Goal: Communication & Community: Answer question/provide support

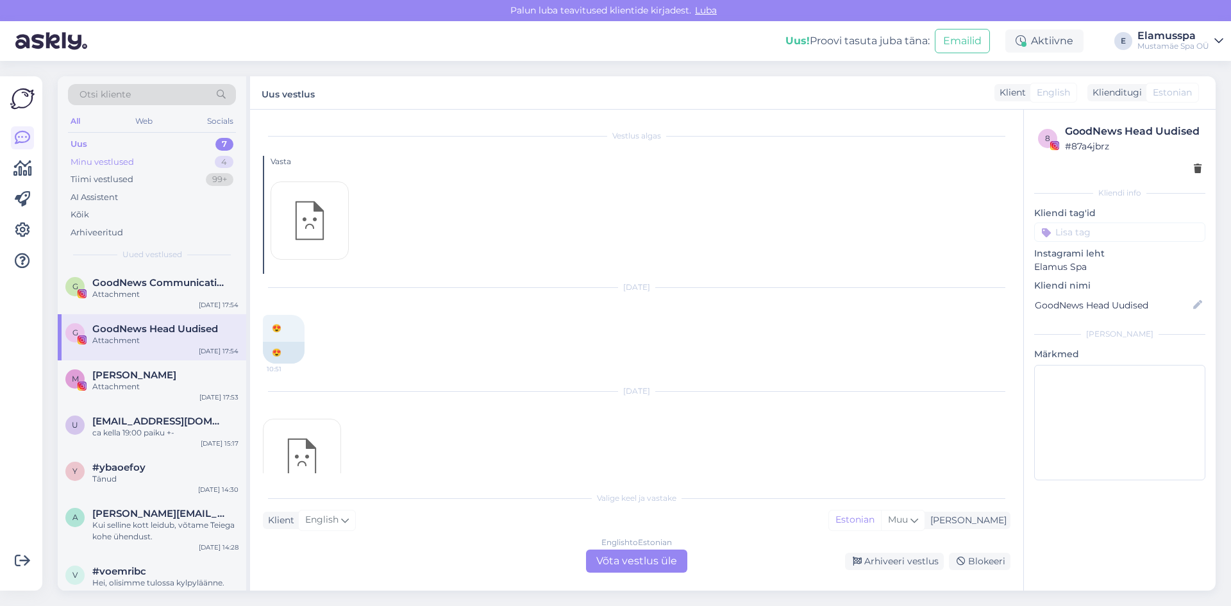
scroll to position [10362, 0]
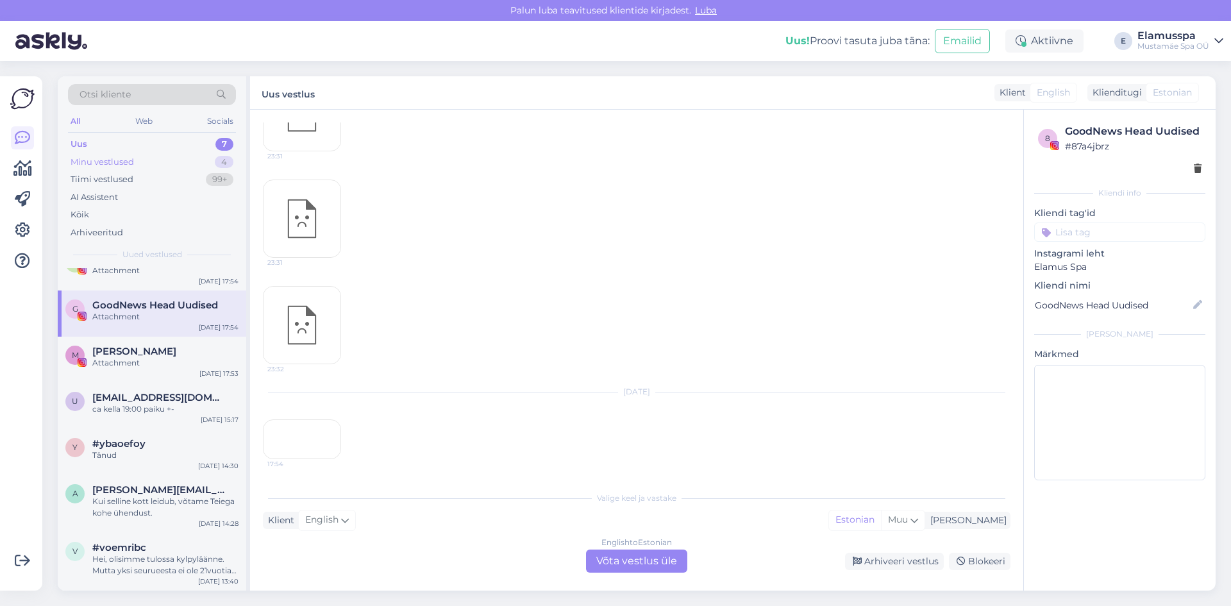
click at [174, 159] on div "Minu vestlused 4" at bounding box center [152, 162] width 168 height 18
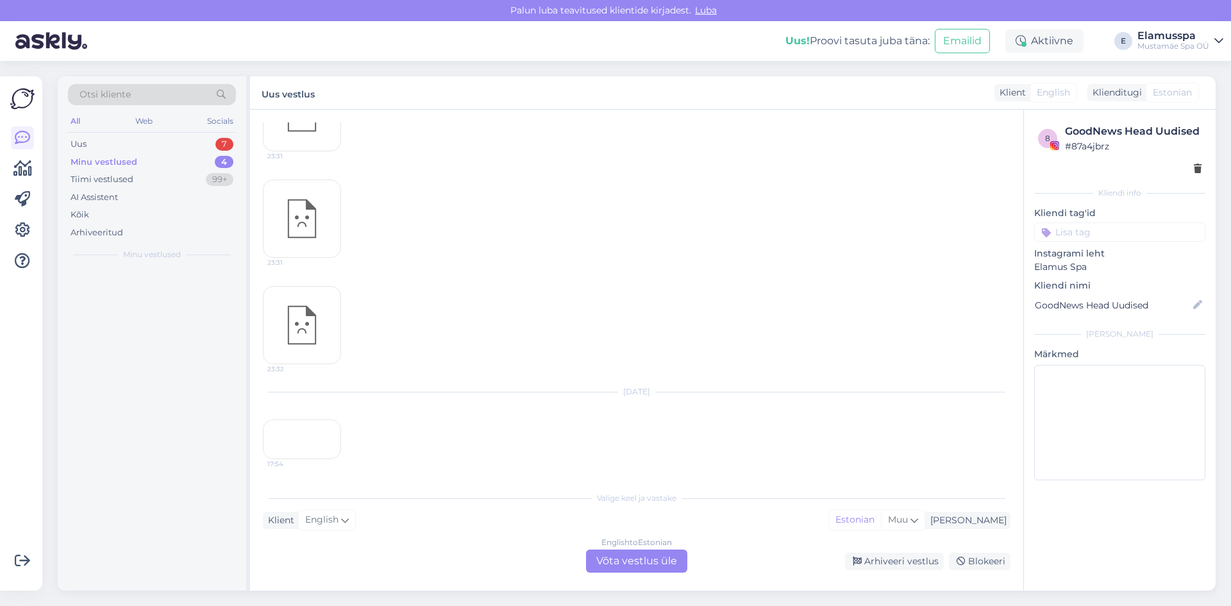
scroll to position [0, 0]
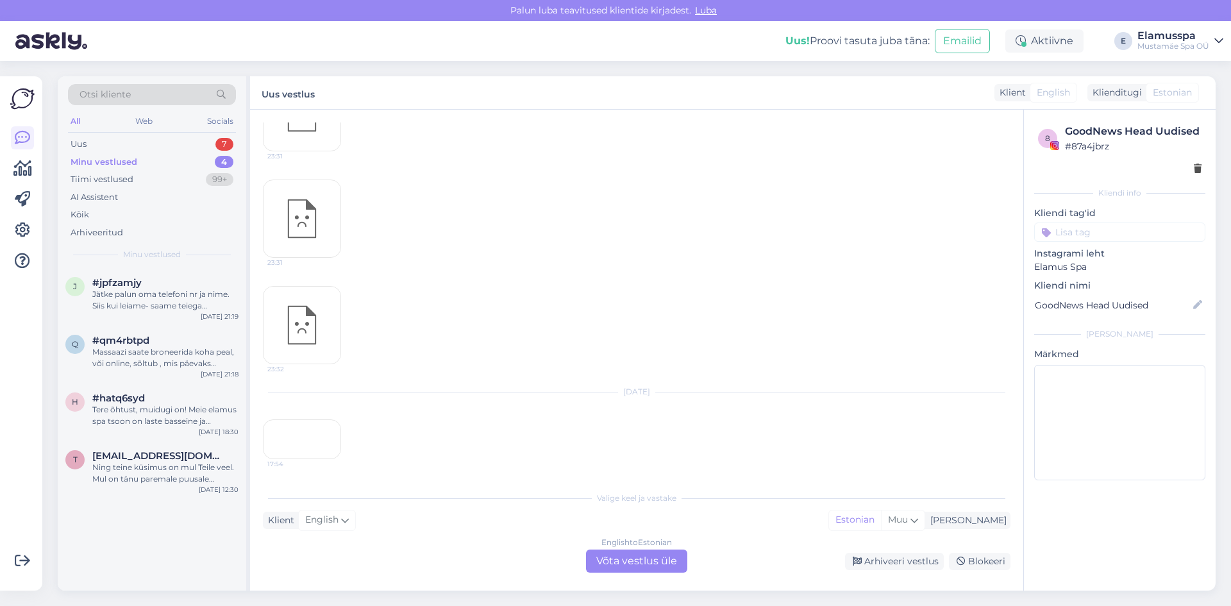
click at [167, 133] on div "Otsi kliente All Web Socials Uus 7 Minu vestlused 4 Tiimi vestlused 99+ AI Assi…" at bounding box center [152, 172] width 189 height 192
click at [170, 143] on div "Uus 7" at bounding box center [152, 144] width 168 height 18
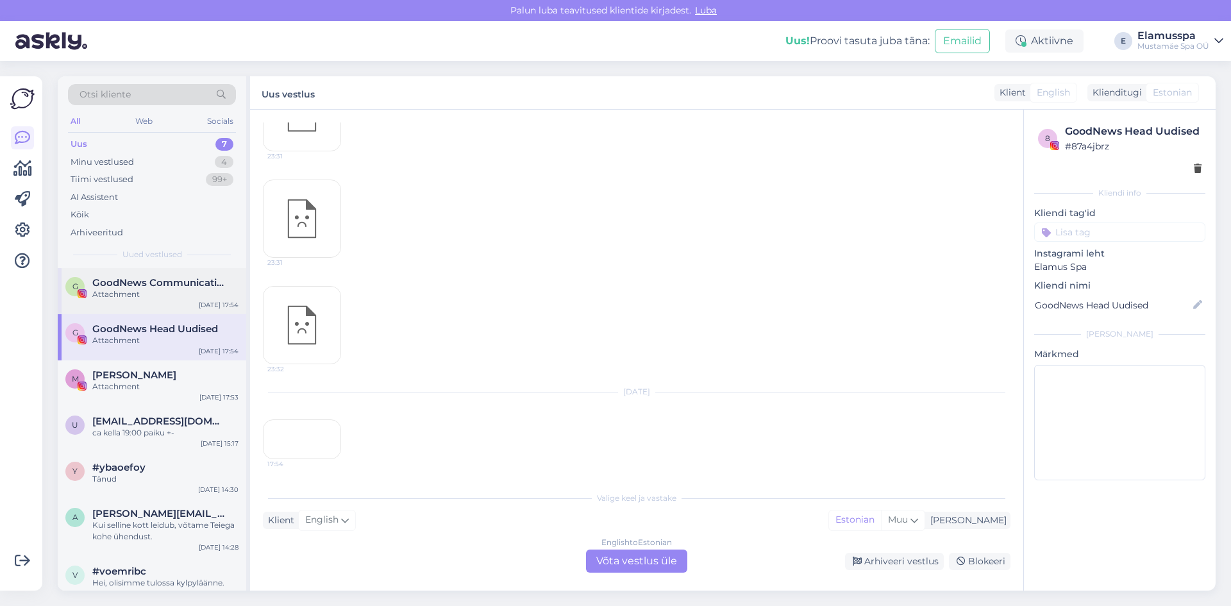
click at [158, 309] on div "G GoodNews Communication Attachment [DATE] 17:54" at bounding box center [152, 291] width 189 height 46
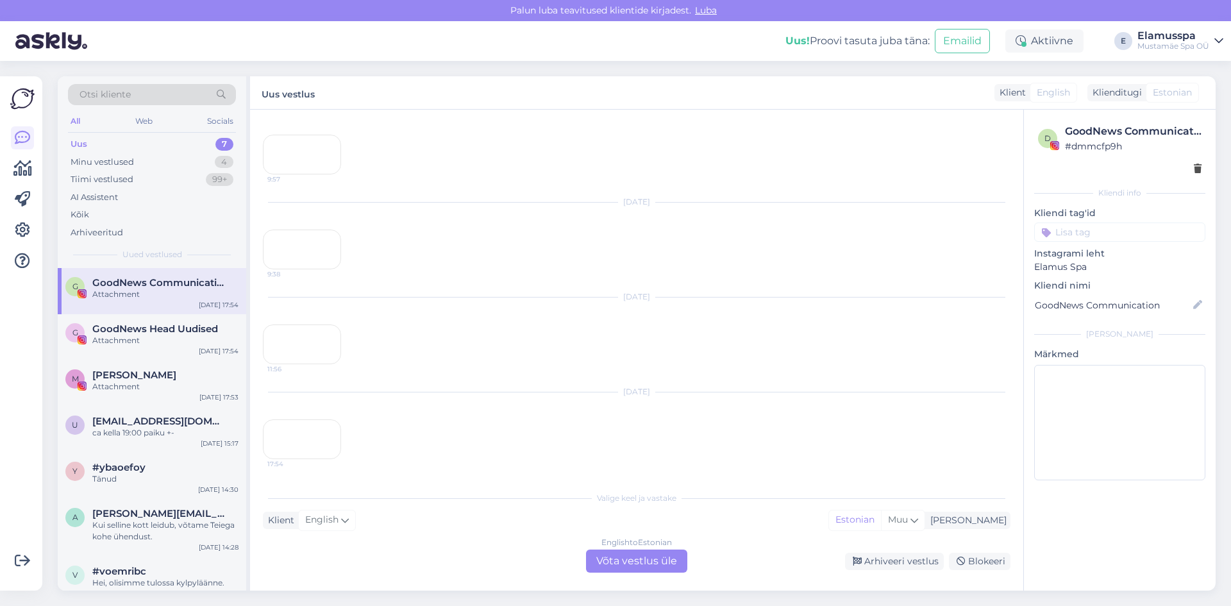
click at [647, 565] on div "English to Estonian Võta vestlus üle" at bounding box center [636, 561] width 101 height 23
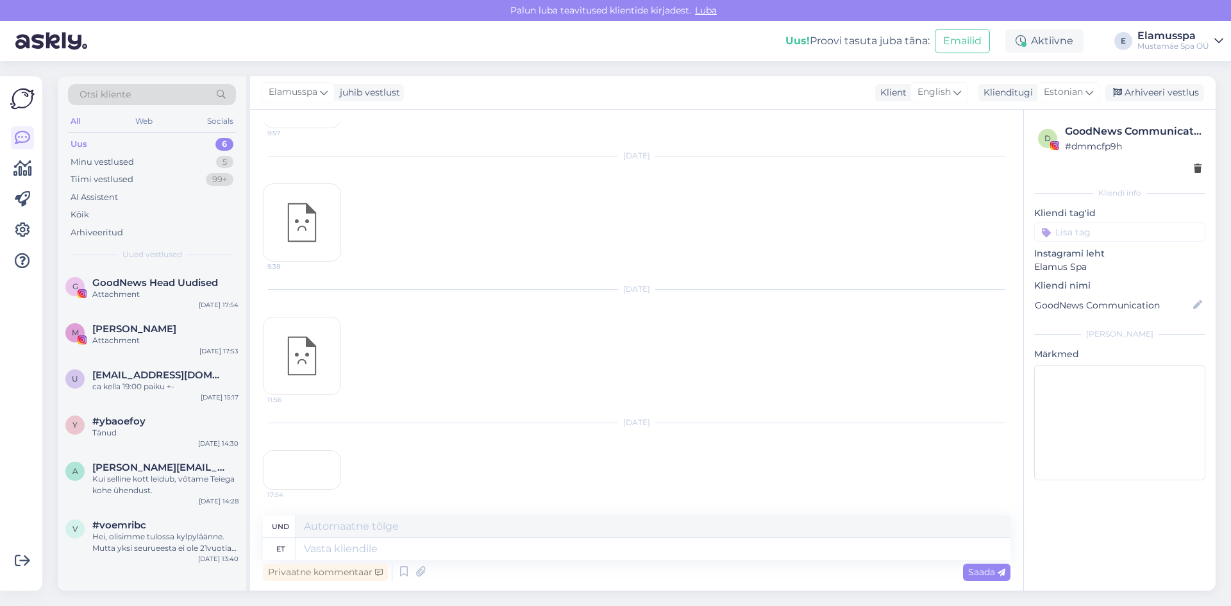
drag, startPoint x: 1150, startPoint y: 92, endPoint x: 1055, endPoint y: 106, distance: 95.9
click at [1150, 92] on div "Arhiveeri vestlus" at bounding box center [1155, 92] width 99 height 17
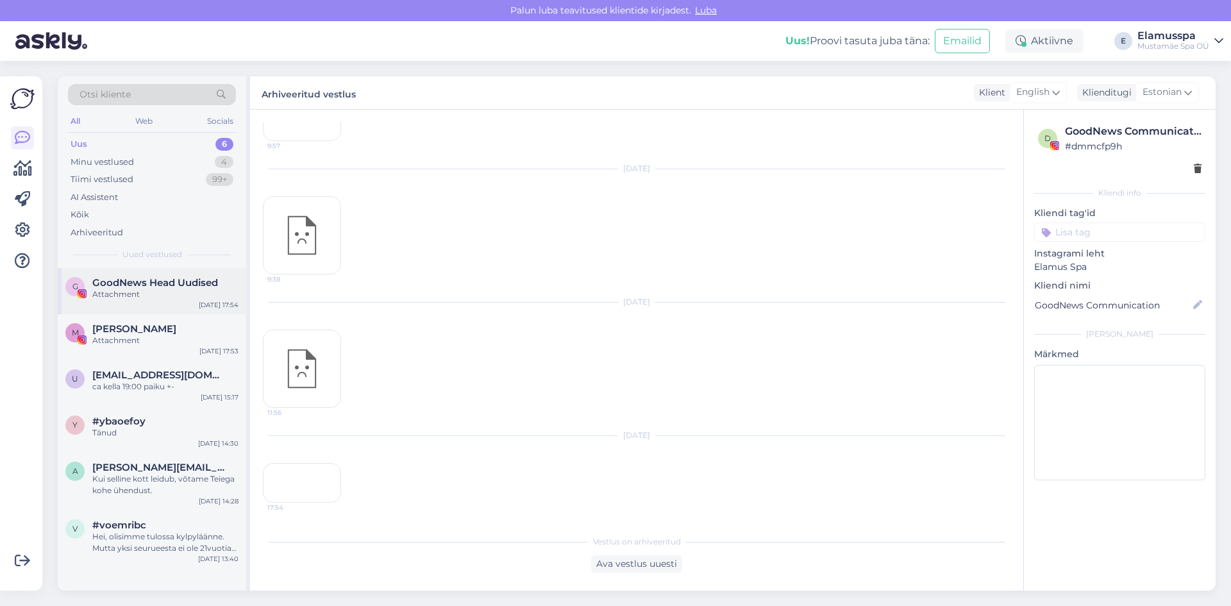
click at [109, 292] on div "Attachment" at bounding box center [165, 295] width 146 height 12
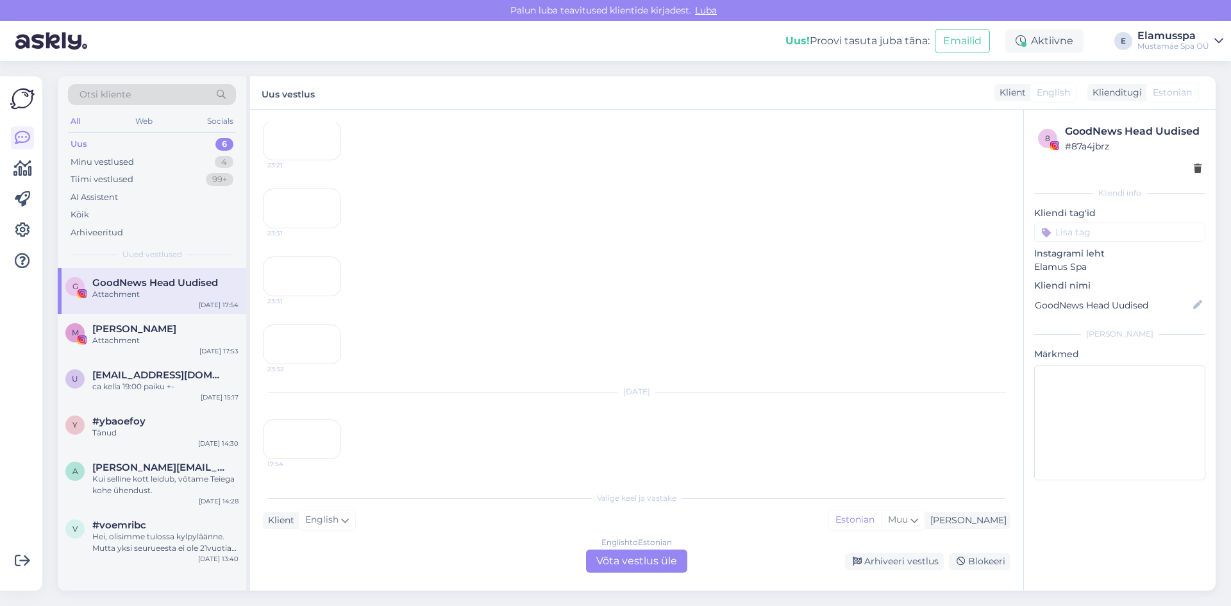
click at [659, 568] on div "English to Estonian Võta vestlus üle" at bounding box center [636, 561] width 101 height 23
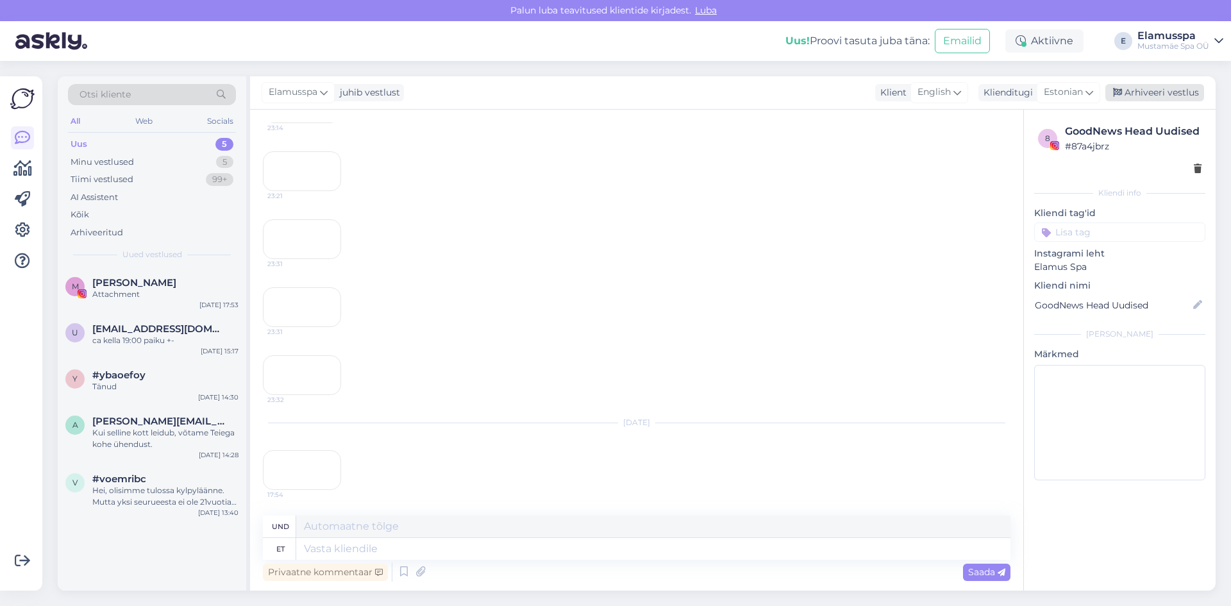
click at [1129, 98] on div "Arhiveeri vestlus" at bounding box center [1155, 92] width 99 height 17
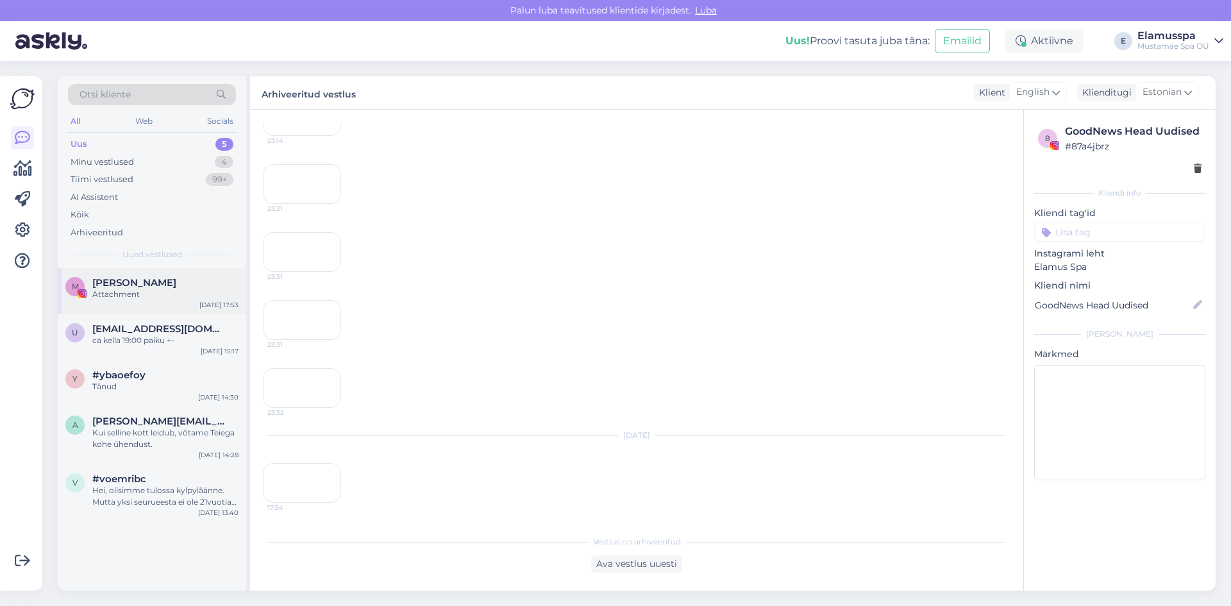
scroll to position [10338, 0]
click at [151, 295] on div "Attachment" at bounding box center [165, 295] width 146 height 12
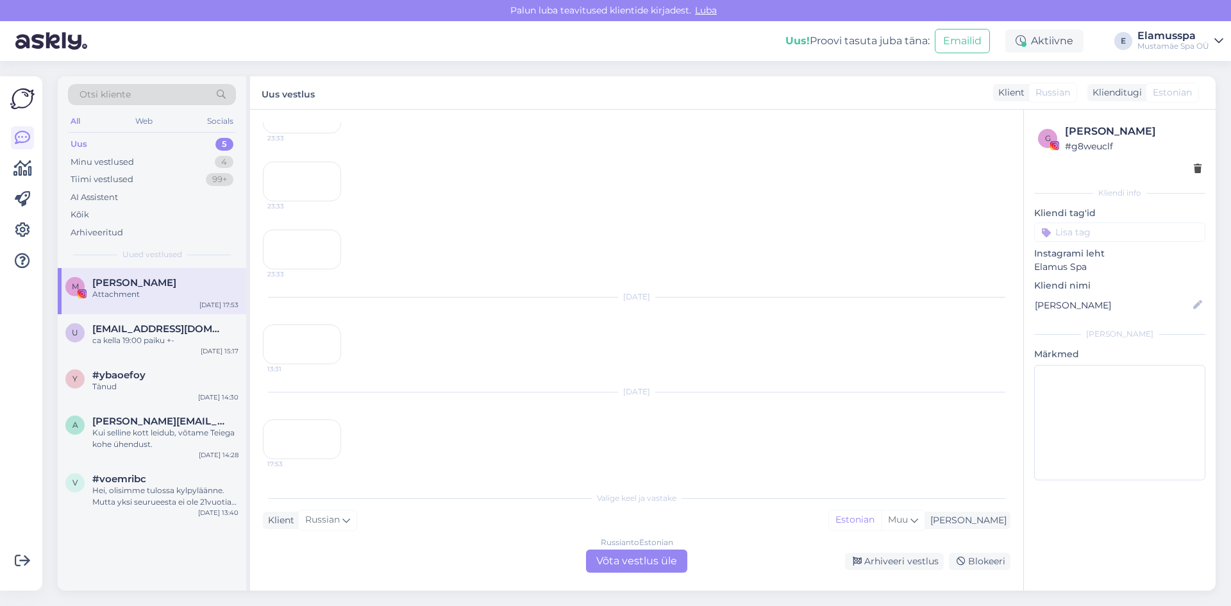
click at [617, 566] on div "Russian to Estonian Võta vestlus üle" at bounding box center [636, 561] width 101 height 23
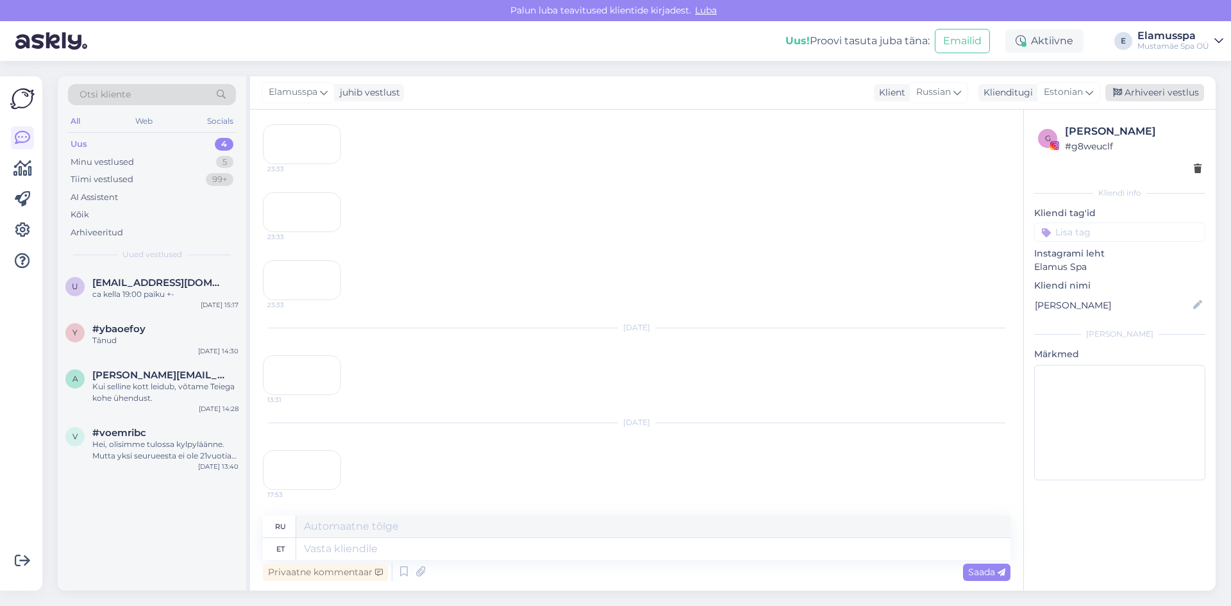
click at [1160, 96] on div "Arhiveeri vestlus" at bounding box center [1155, 92] width 99 height 17
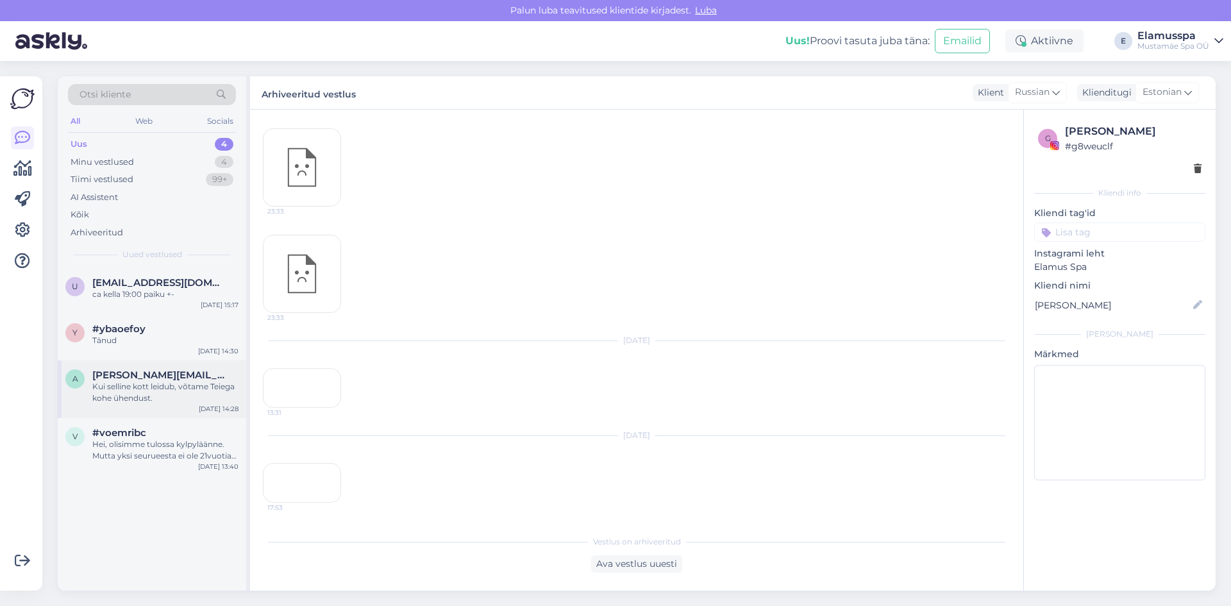
scroll to position [11118, 0]
click at [178, 464] on div "v #voemribc Hei, olisimme tulossa kylpyläänne. Mutta yksi seurueesta ei ole 21v…" at bounding box center [152, 447] width 189 height 58
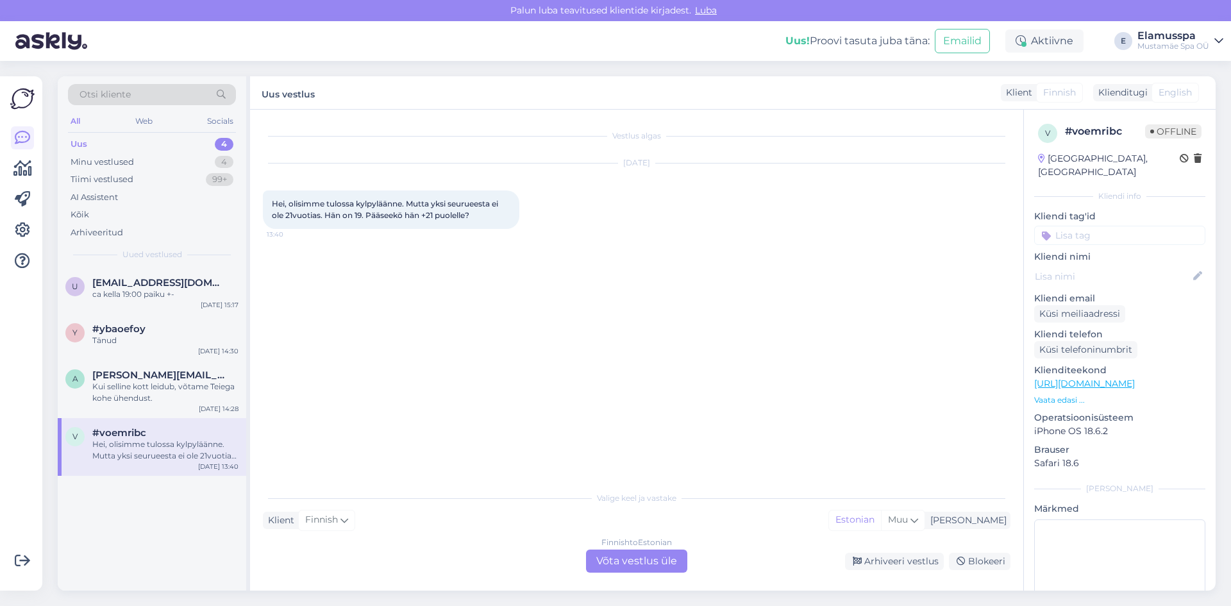
click at [639, 568] on div "Finnish to Estonian Võta vestlus üle" at bounding box center [636, 561] width 101 height 23
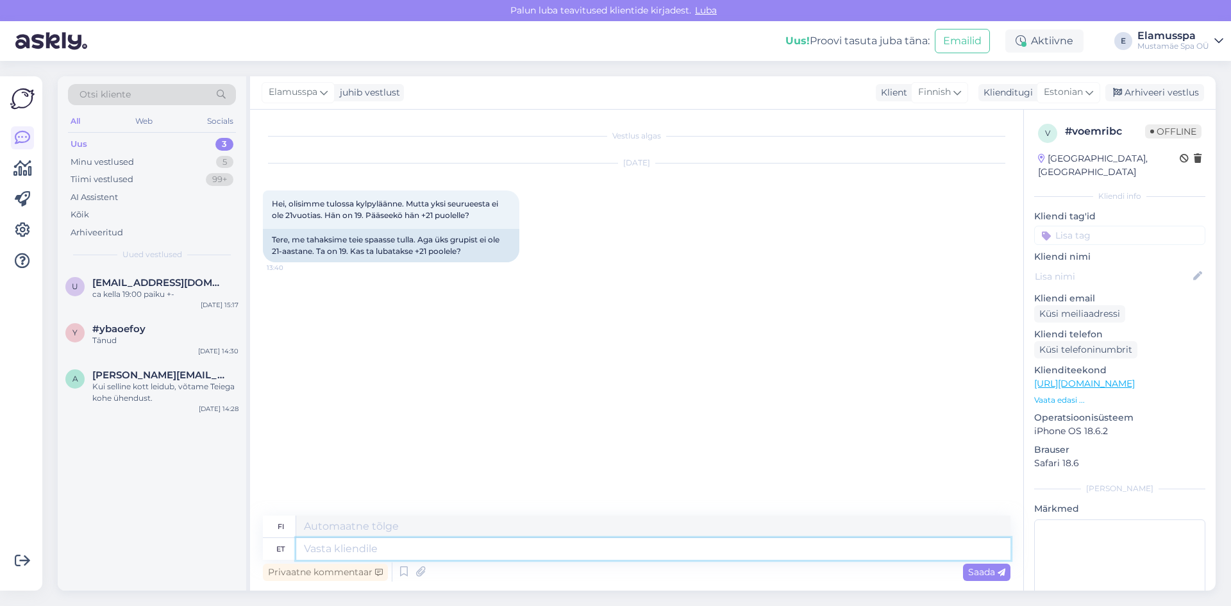
click at [394, 547] on textarea at bounding box center [653, 549] width 714 height 22
type textarea "Tere!"
type textarea "Hei!"
type textarea "Tere! [GEOGRAPHIC_DATA],"
type textarea "Hei! [GEOGRAPHIC_DATA],"
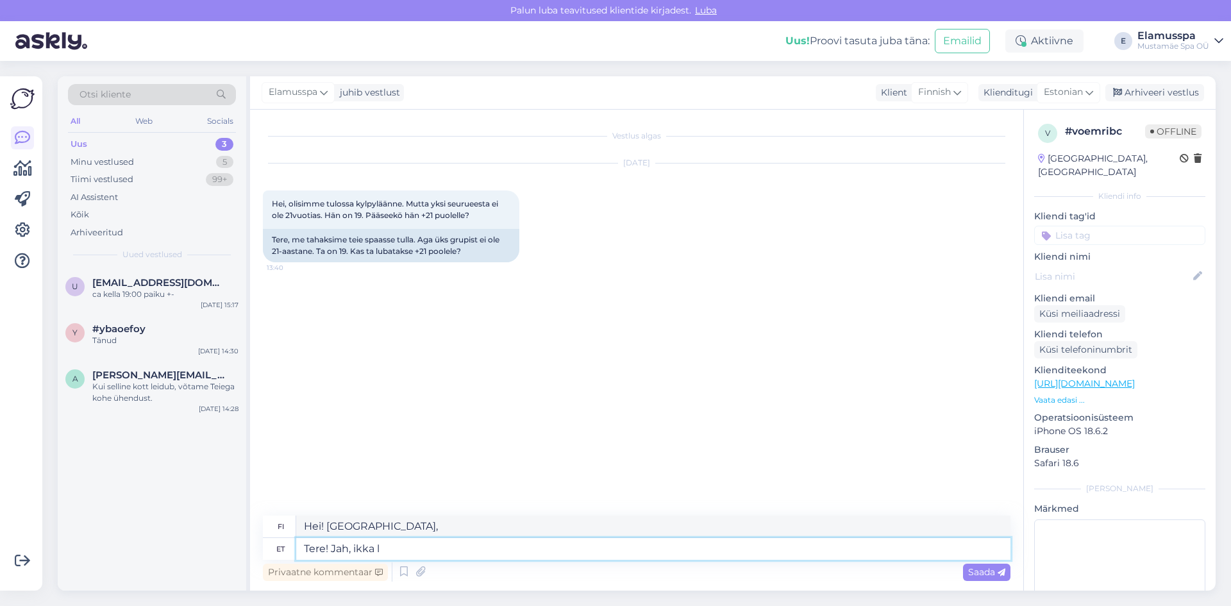
type textarea "Tere! Jah, ikka lu"
type textarea "Hei! [GEOGRAPHIC_DATA], edelleen"
type textarea "Tere! Jah, ikka lubatakse,"
type textarea "Hei! Kyllä, se on edelleen sallittua."
type textarea "Tere! Jah, ikka lubatakse, kuna"
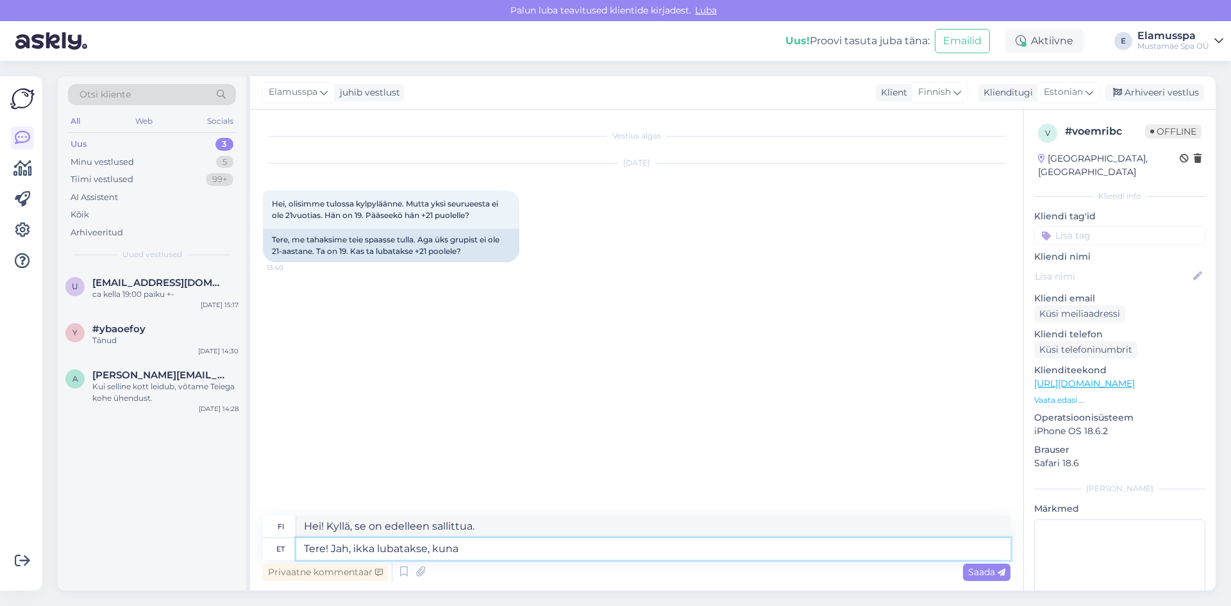
type textarea "Hei! Kyllä, se on edelleen sallittua, koska"
type textarea "Tere! Jah, ikka lubatakse, kuna peab"
type textarea "Hei! Kyllä, se on edelleen sallittua, koska sen täytyy olla"
type textarea "Tere! Jah, ikka lubatakse, kuna peab olema 18-"
type textarea "Hei! Kyllä, se on edelleen sallittua, koska sinun on oltava 18-vuotias."
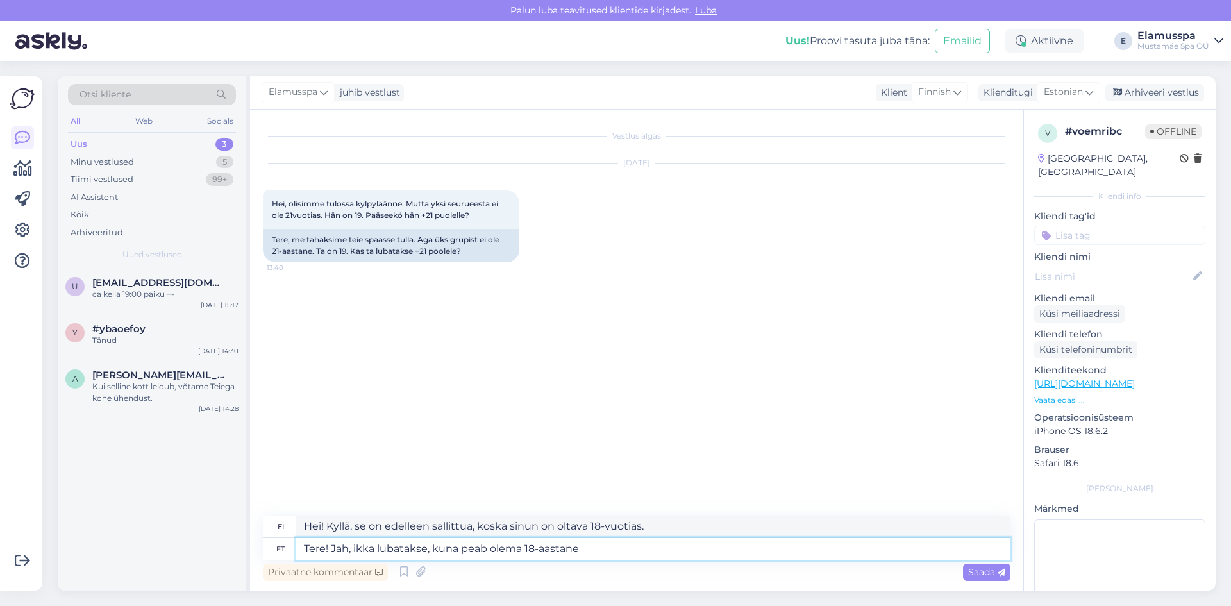
type textarea "Tere! Jah, ikka lubatakse, kuna peab olema 18-aastane."
type textarea "Hei! Kyllä, se on edelleen sallittua, kunhan olet 18-vuotias."
type textarea "Tere! Jah, ikka lubatakse, kuna peab olema 18-aastane."
click at [1002, 576] on icon at bounding box center [1002, 573] width 8 height 8
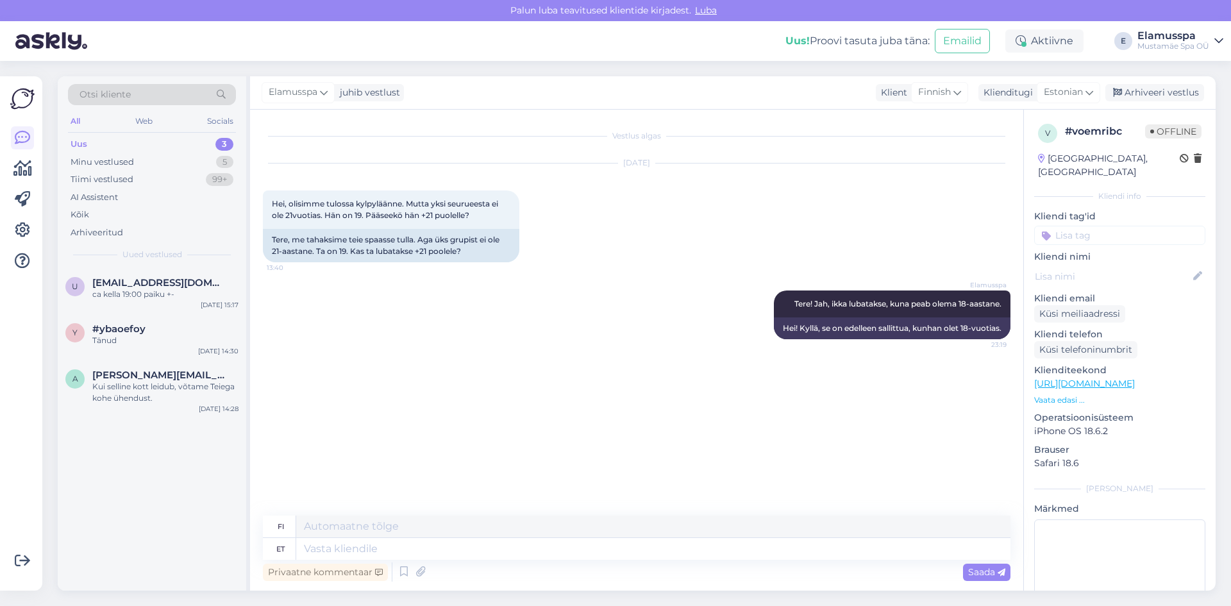
click at [1151, 83] on div "Elamusspa juhib vestlust Klient Finnish Klienditugi Estonian Arhiveeri vestlus" at bounding box center [733, 92] width 966 height 33
click at [1153, 96] on div "Arhiveeri vestlus" at bounding box center [1155, 92] width 99 height 17
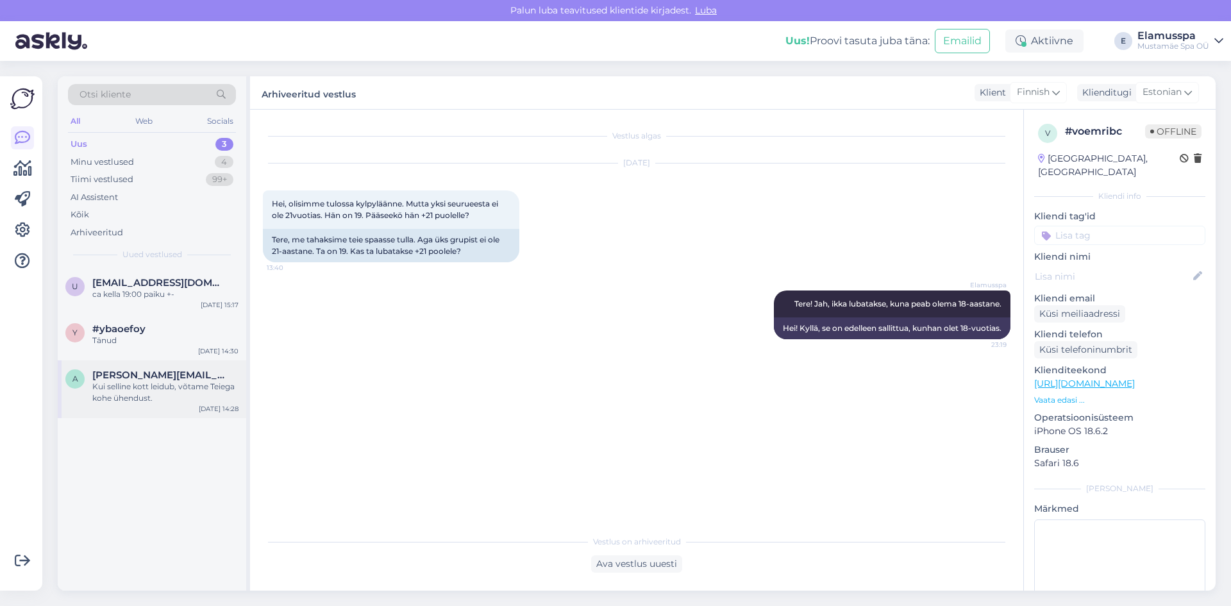
click at [160, 375] on span "[PERSON_NAME][EMAIL_ADDRESS][DOMAIN_NAME]" at bounding box center [158, 375] width 133 height 12
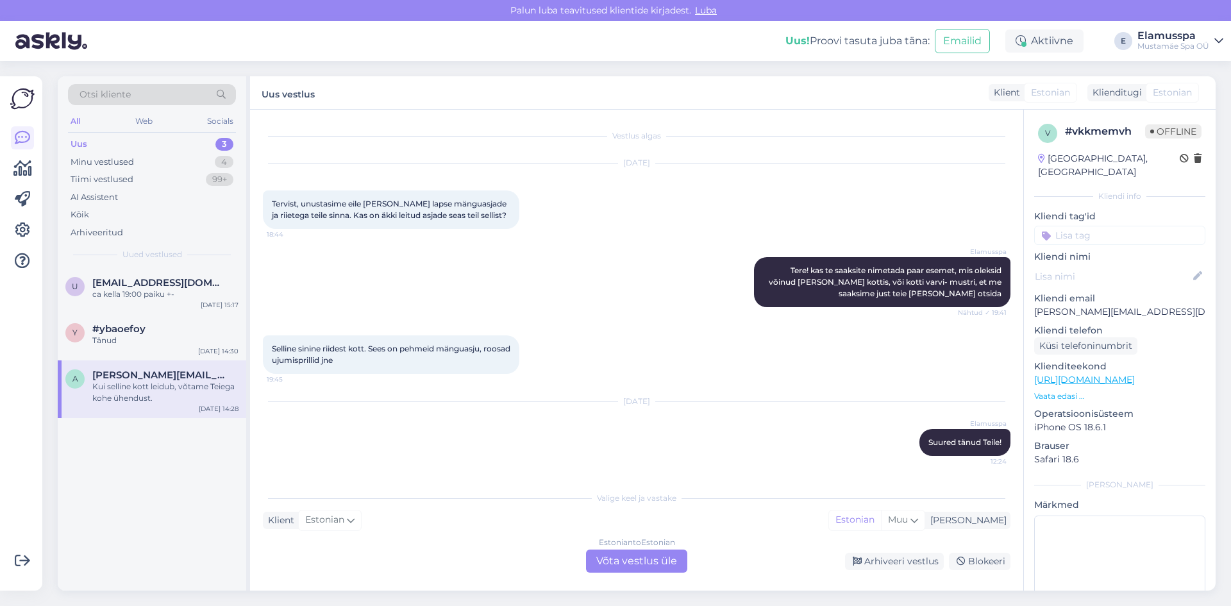
scroll to position [52, 0]
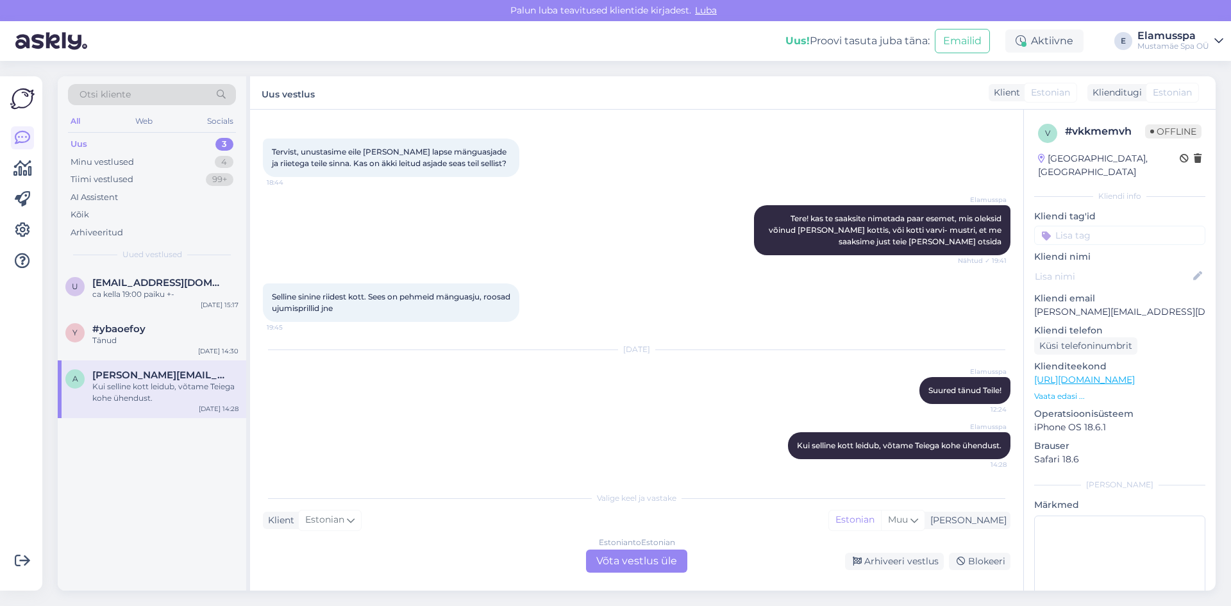
click at [650, 555] on div "Estonian to Estonian Võta vestlus üle" at bounding box center [636, 561] width 101 height 23
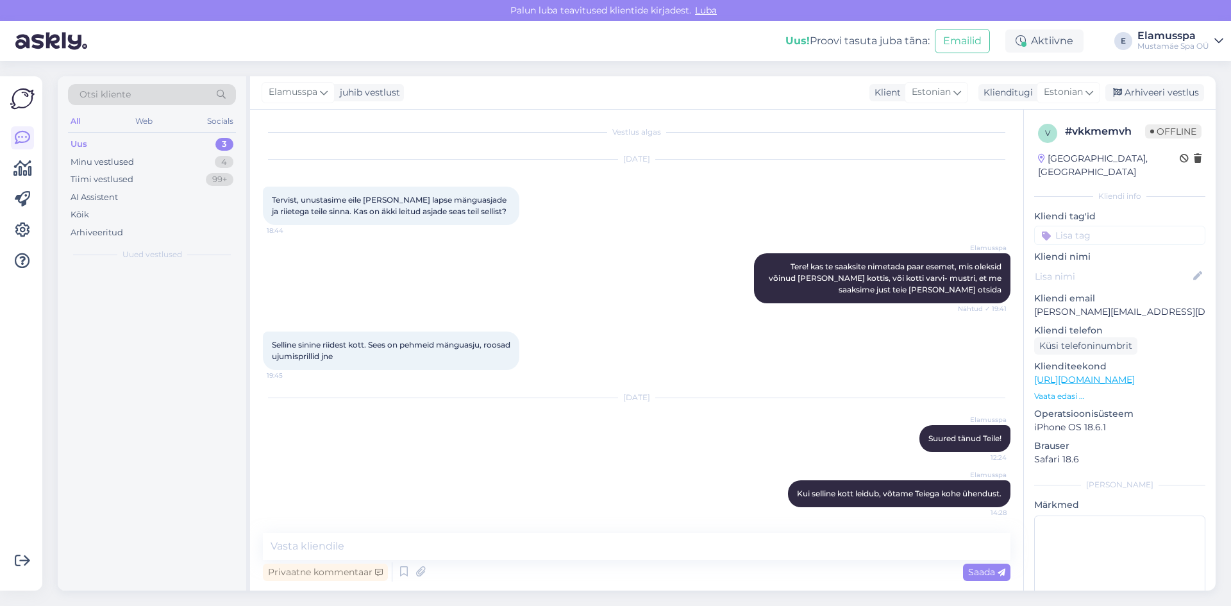
scroll to position [4, 0]
click at [1158, 92] on div "Arhiveeri vestlus" at bounding box center [1155, 92] width 99 height 17
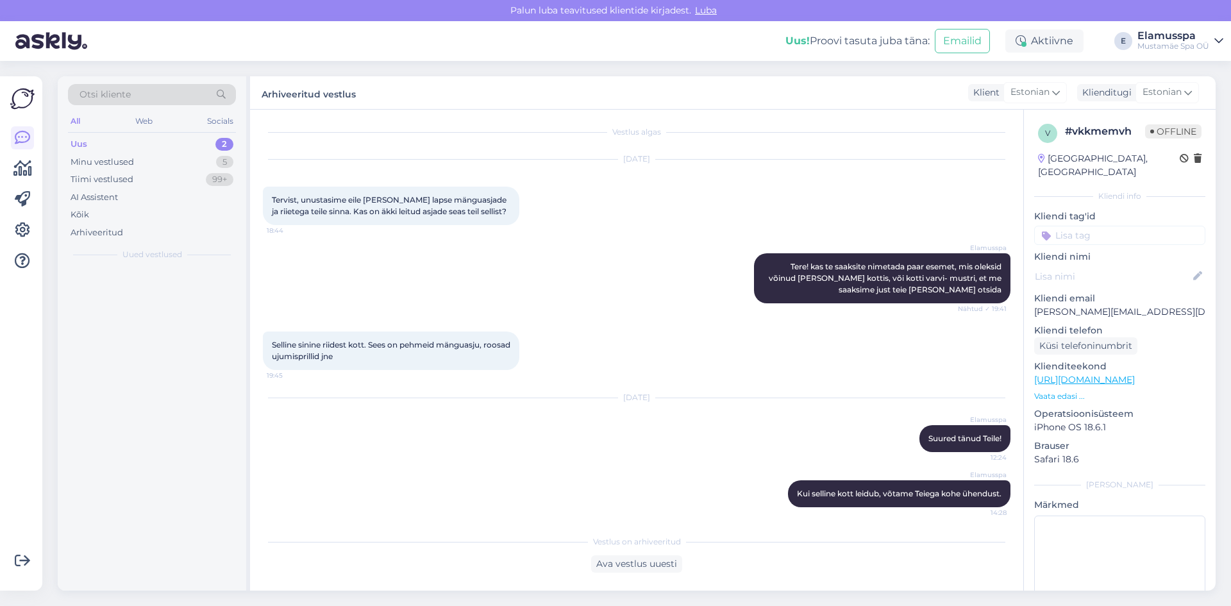
scroll to position [8, 0]
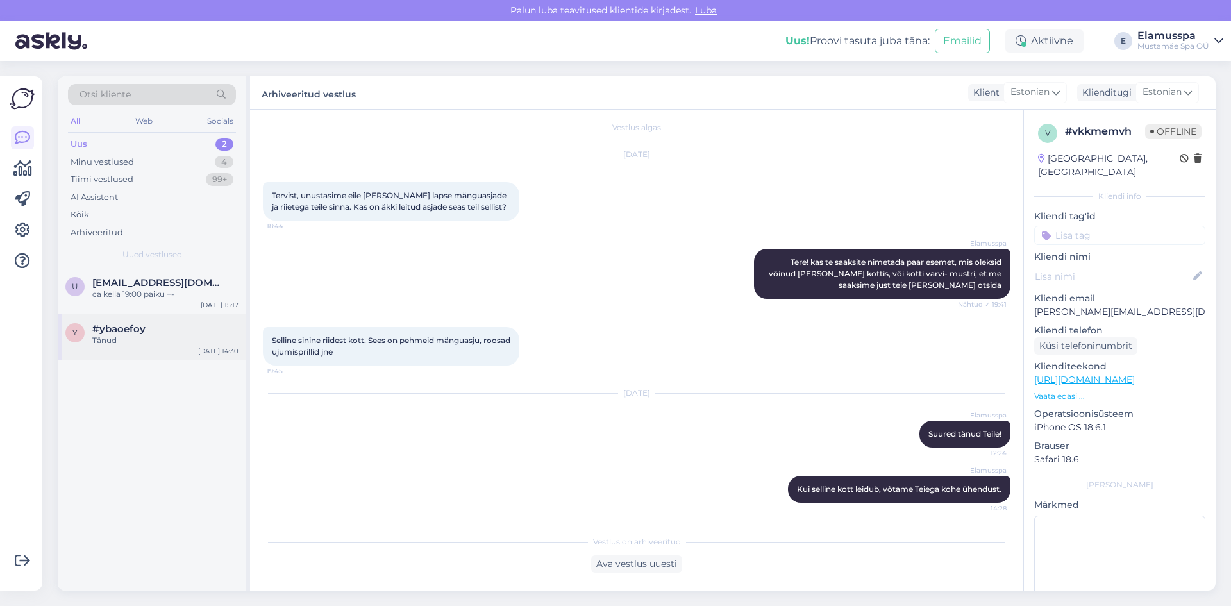
click at [83, 346] on div "y #ybaoefoy Tänud" at bounding box center [151, 334] width 173 height 23
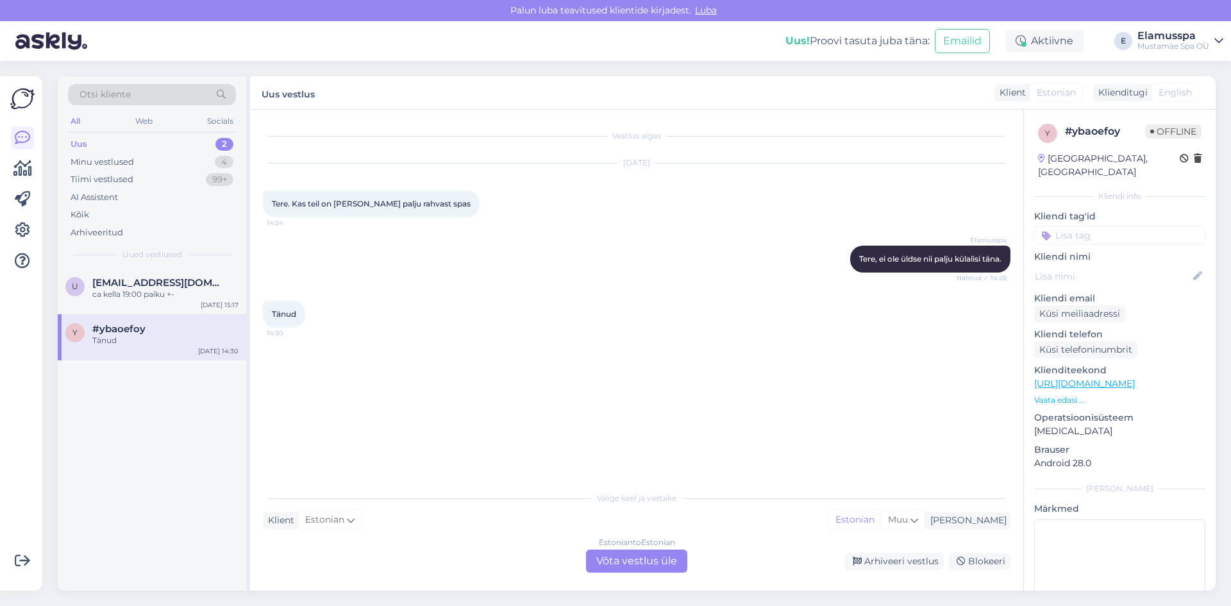
click at [638, 573] on div "Vestlus algas [DATE] Tere. Kas teil on [PERSON_NAME] palju rahvast spas 14:24 E…" at bounding box center [636, 350] width 773 height 481
click at [629, 542] on div "Estonian to Estonian" at bounding box center [637, 543] width 76 height 12
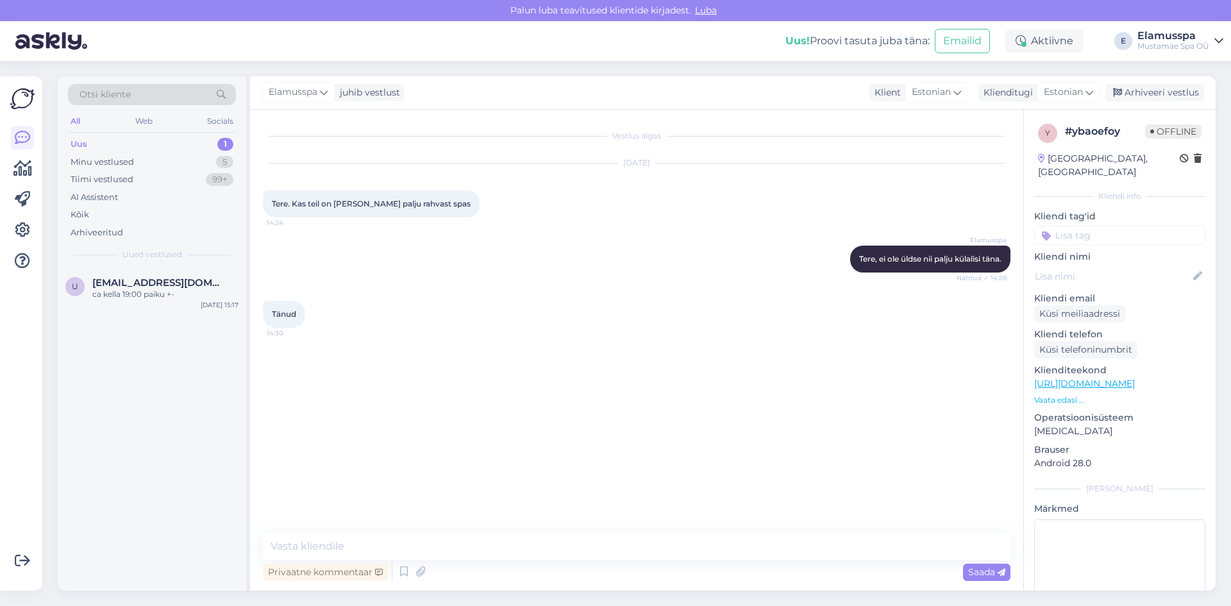
click at [629, 557] on textarea at bounding box center [637, 546] width 748 height 27
click at [1167, 87] on div "Arhiveeri vestlus" at bounding box center [1155, 92] width 99 height 17
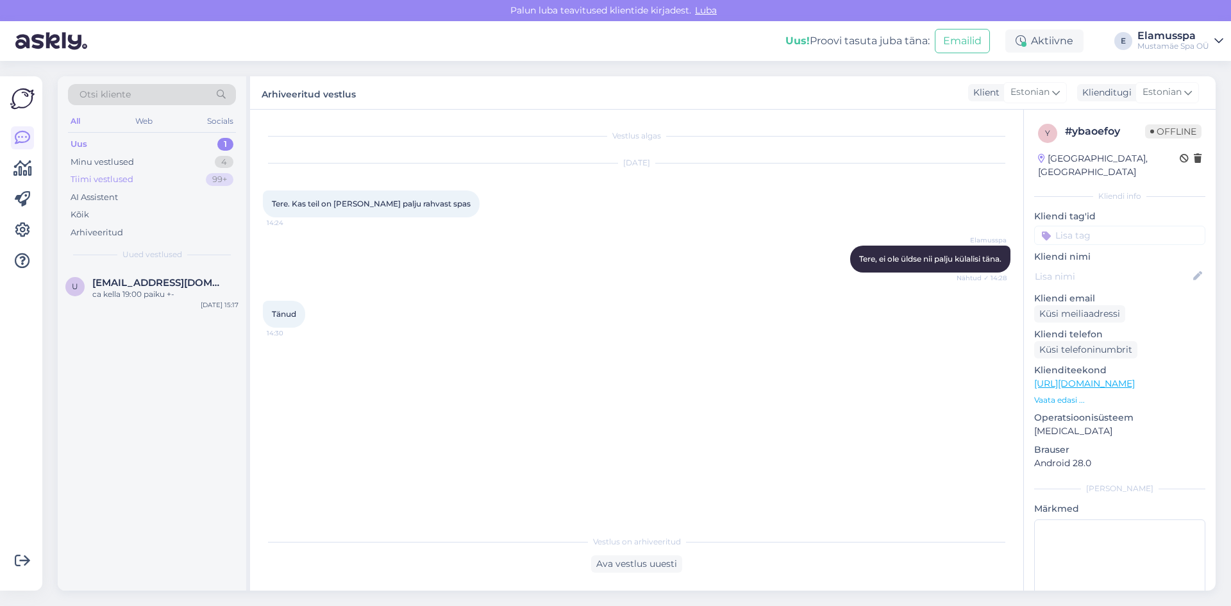
click at [179, 171] on div "Tiimi vestlused 99+" at bounding box center [152, 180] width 168 height 18
click at [180, 158] on div "Minu vestlused 4" at bounding box center [152, 162] width 168 height 18
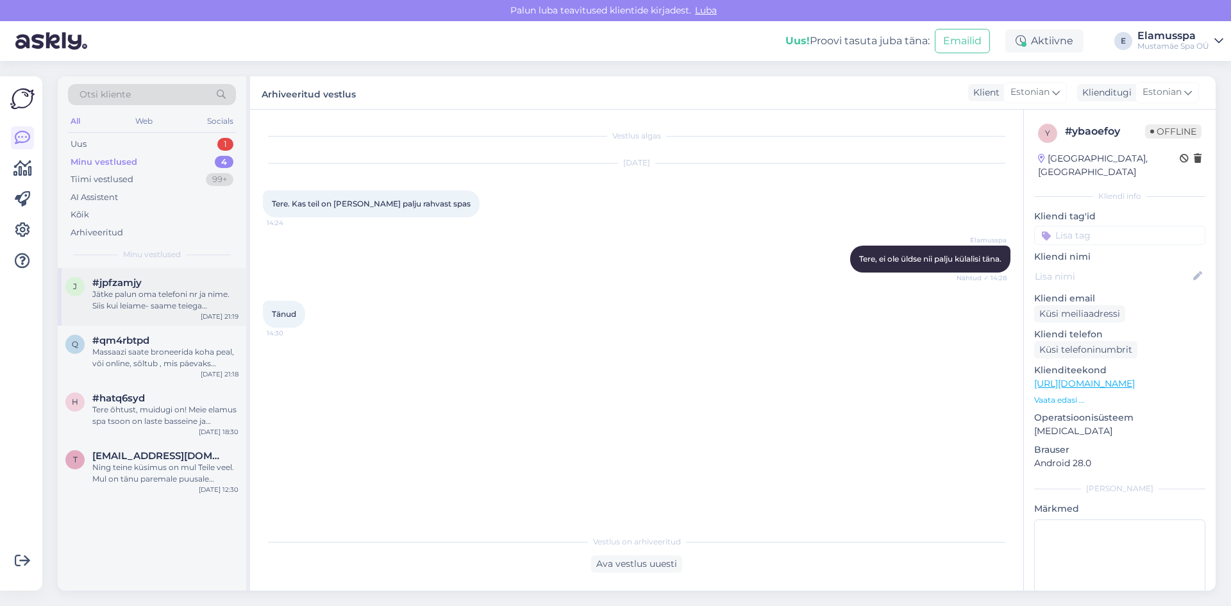
click at [141, 294] on div "Jätke palun oma telefoni nr ja nime. Siis kui leiame- saame teiega ühendust [PE…" at bounding box center [165, 300] width 146 height 23
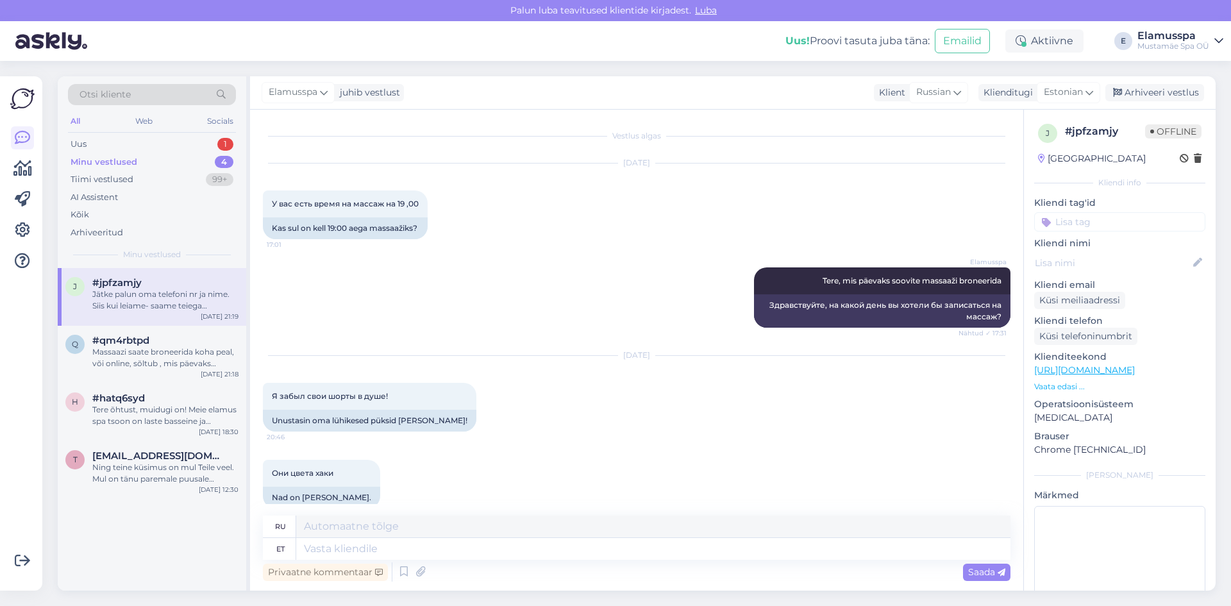
scroll to position [153, 0]
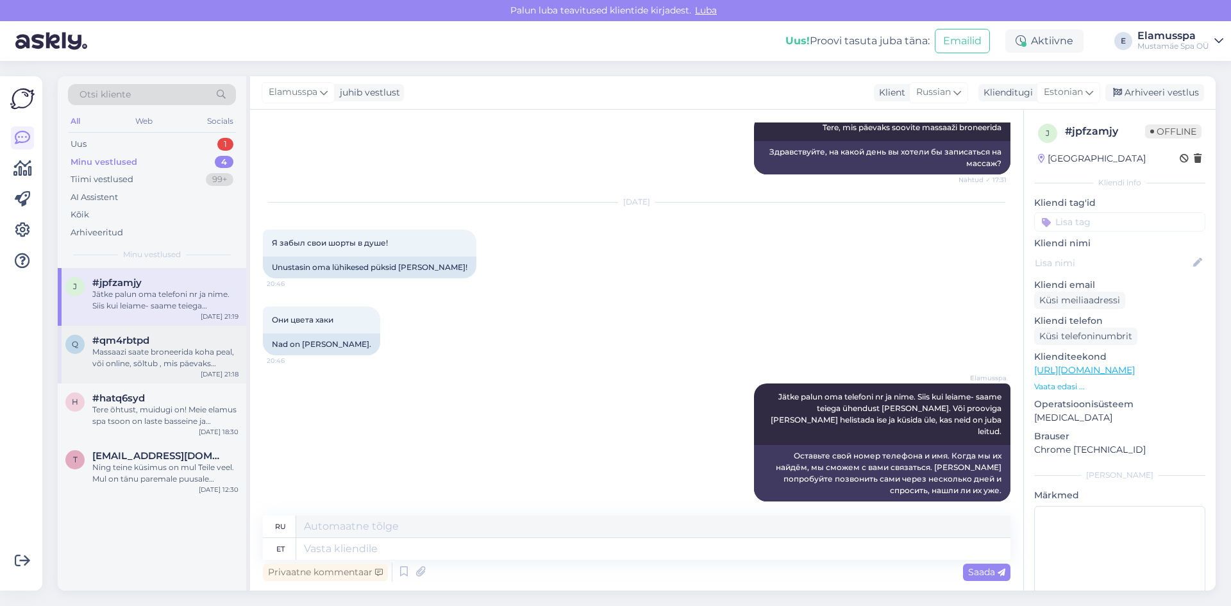
click at [160, 346] on div "Massaazi saate broneerida koha peal, või online, sõltub , mis päevaks massaazi …" at bounding box center [165, 357] width 146 height 23
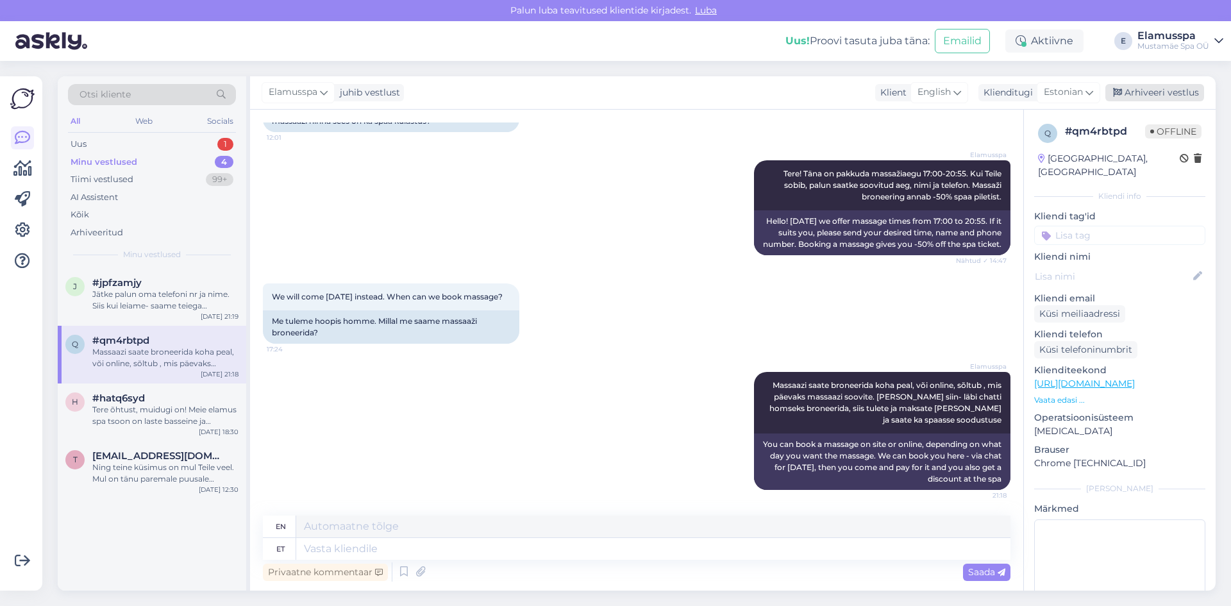
click at [1133, 90] on div "Arhiveeri vestlus" at bounding box center [1155, 92] width 99 height 17
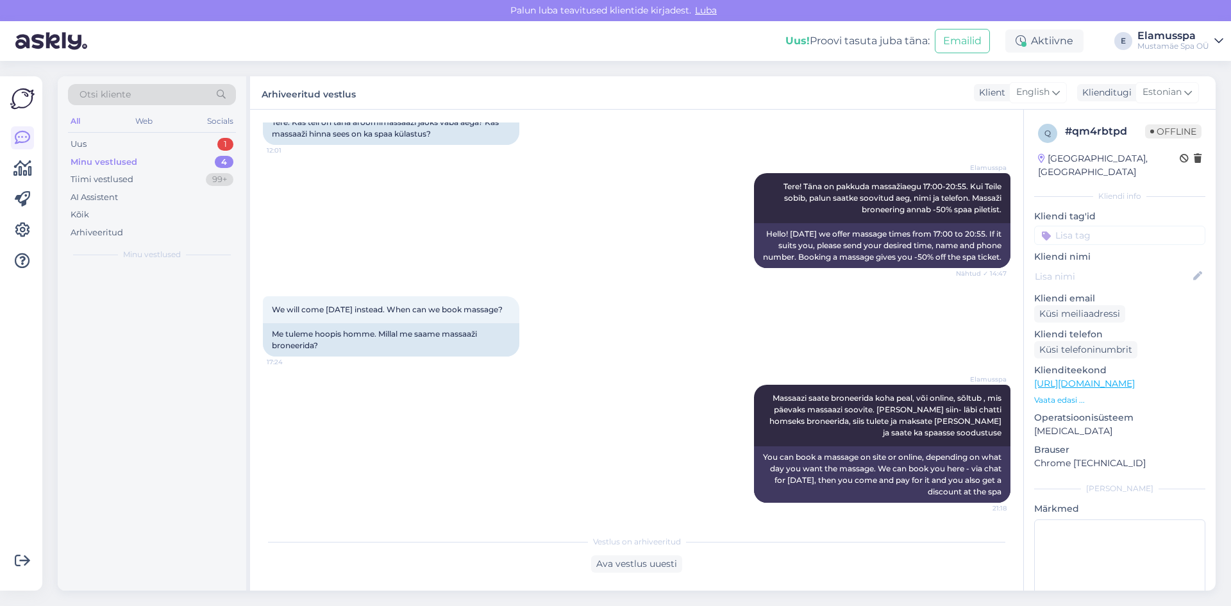
scroll to position [152, 0]
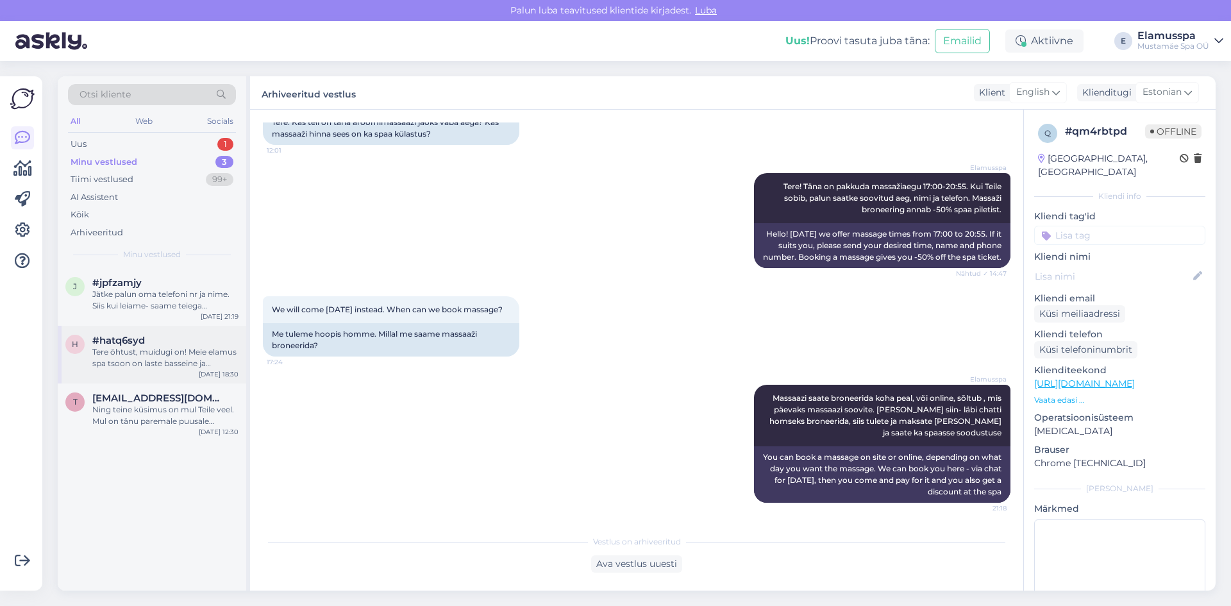
click at [182, 327] on div "j #jpfzamjy Jätke palun oma telefoni nr ja nime. Siis kui leiame- saame teiega …" at bounding box center [152, 354] width 189 height 173
click at [178, 342] on div "#hatq6syd" at bounding box center [165, 341] width 146 height 12
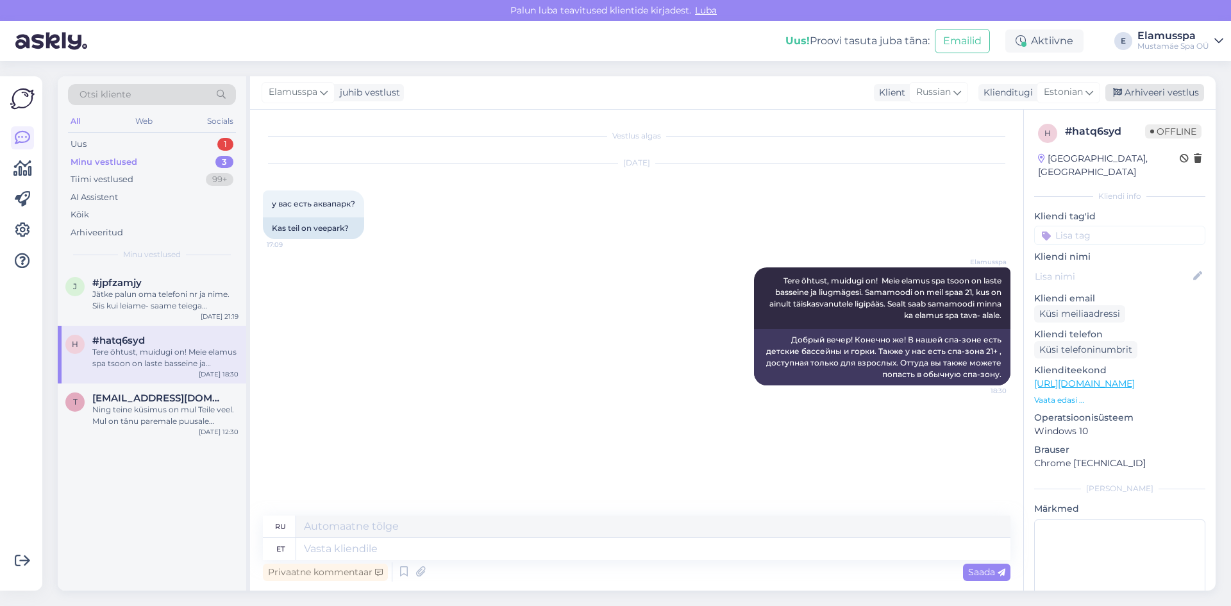
click at [1149, 101] on div "Arhiveeri vestlus" at bounding box center [1155, 92] width 99 height 17
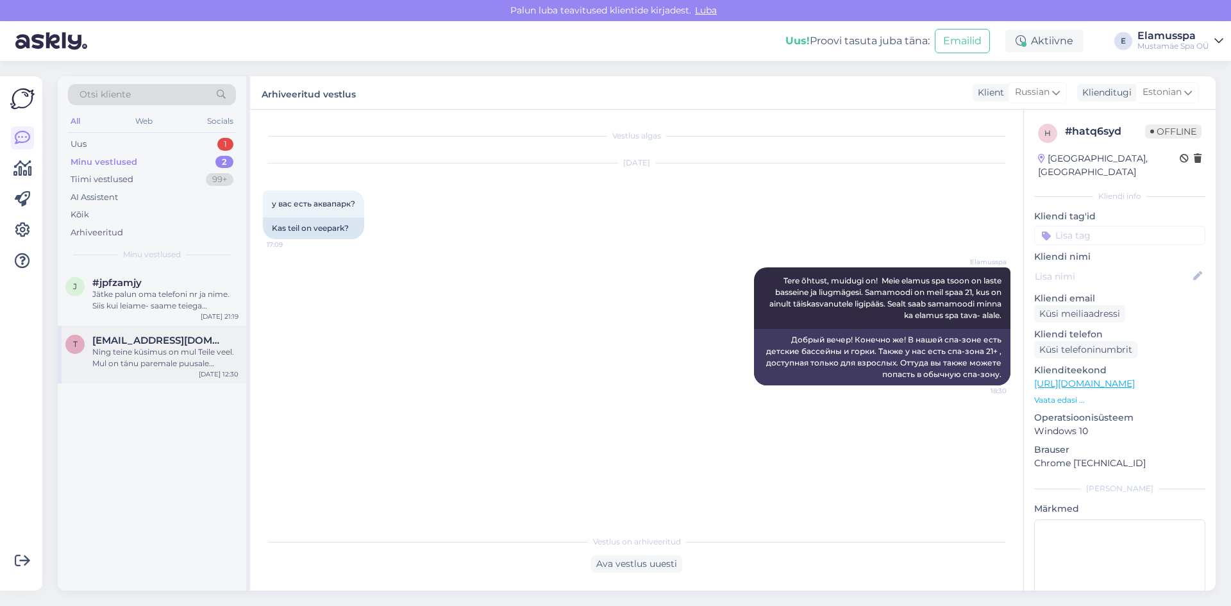
click at [107, 348] on div "Ning teine küsimus on mul Teile veel. Mul on tänu paremale puusale liikumispuue…" at bounding box center [165, 357] width 146 height 23
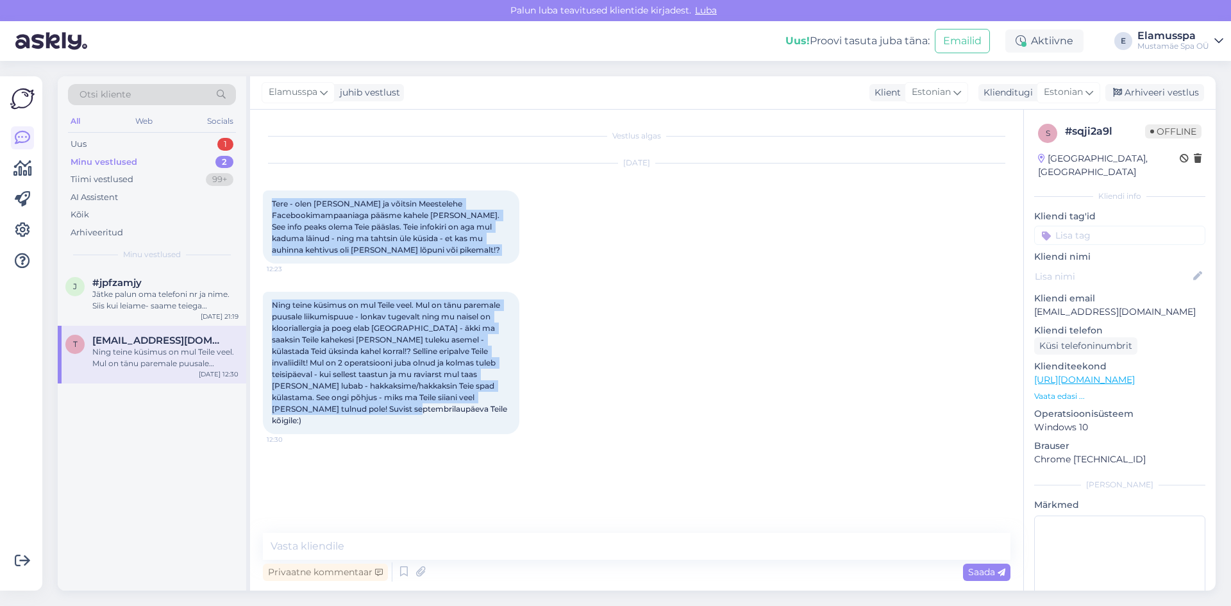
drag, startPoint x: 267, startPoint y: 201, endPoint x: 414, endPoint y: 407, distance: 252.0
click at [414, 407] on div "Vestlus algas [DATE] Tere - olen [PERSON_NAME] ja võitsin Meestelehe Facebookim…" at bounding box center [642, 322] width 759 height 399
click at [414, 407] on div "Ning teine küsimus on mul Teile veel. Mul on tänu paremale puusale liikumispuue…" at bounding box center [391, 363] width 257 height 142
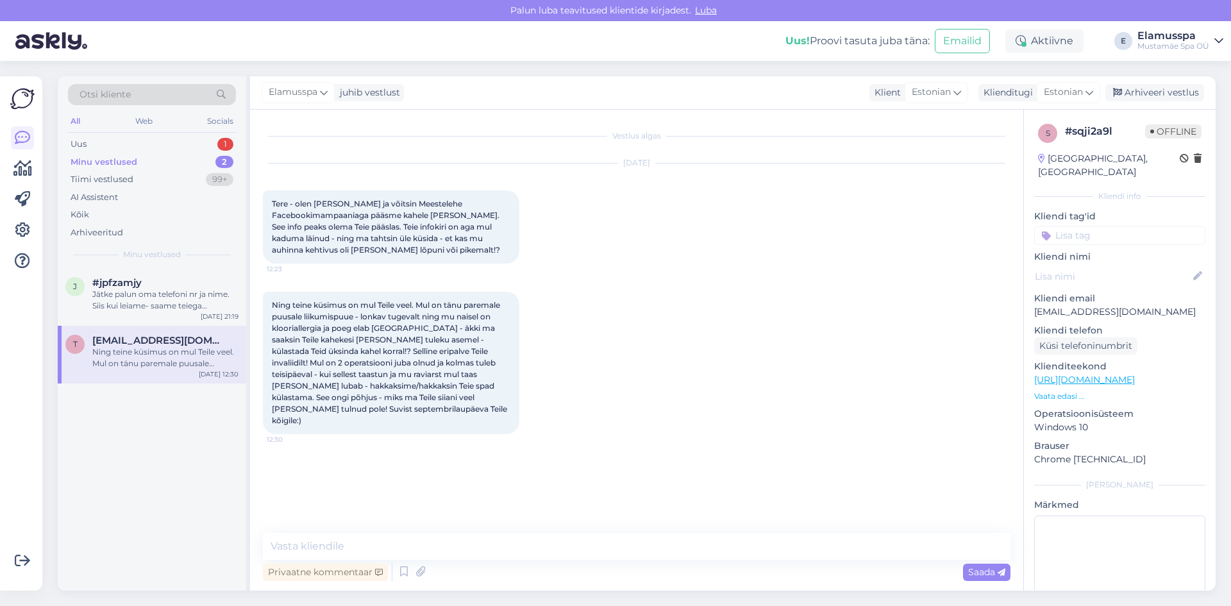
drag, startPoint x: 414, startPoint y: 407, endPoint x: 293, endPoint y: 294, distance: 164.7
click at [276, 278] on div "Ning teine küsimus on mul Teile veel. Mul on tänu paremale puusale liikumispuue…" at bounding box center [637, 363] width 748 height 171
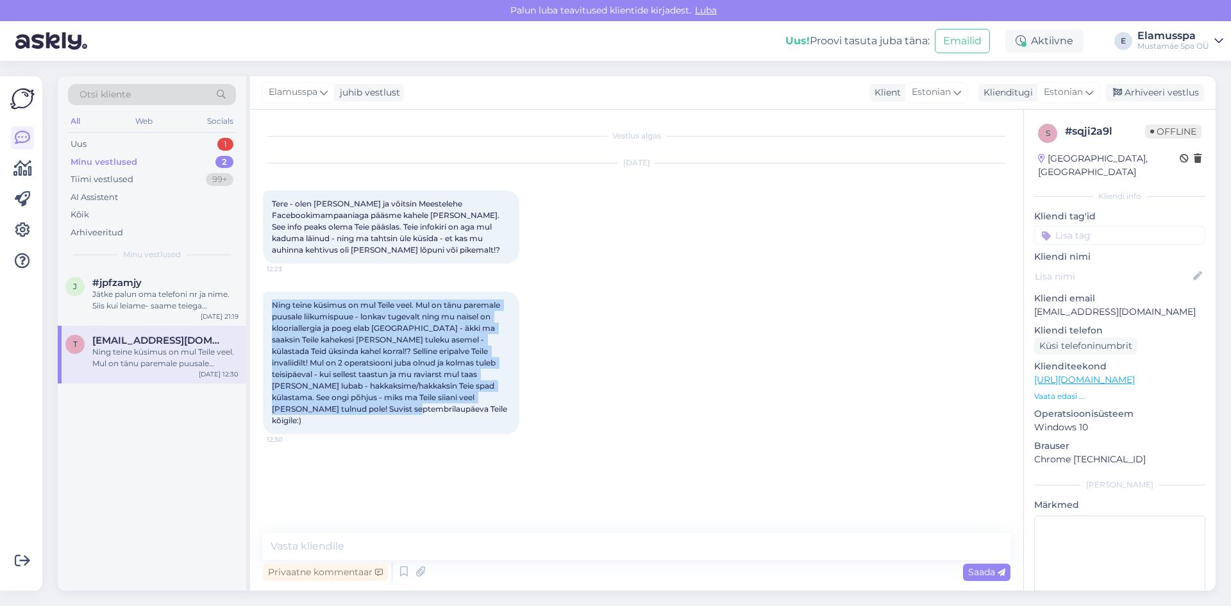
drag, startPoint x: 264, startPoint y: 307, endPoint x: 350, endPoint y: 414, distance: 137.3
click at [350, 414] on div "Ning teine küsimus on mul Teile veel. Mul on tänu paremale puusale liikumispuue…" at bounding box center [391, 363] width 257 height 142
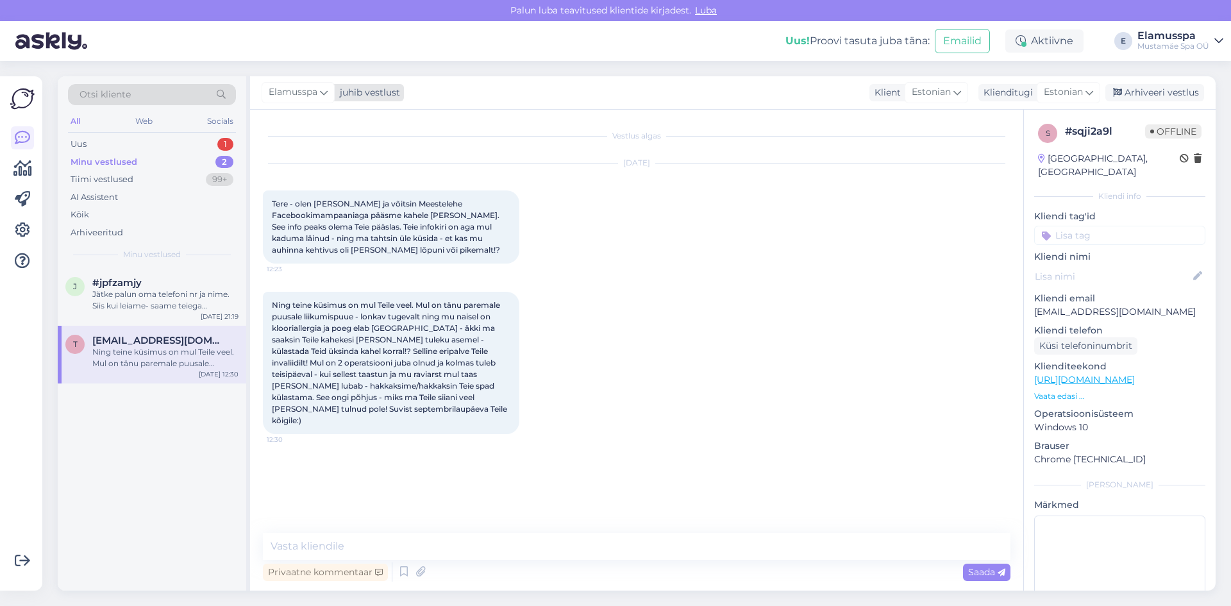
click at [317, 92] on span "Elamusspa" at bounding box center [293, 92] width 49 height 14
click at [323, 184] on div "[PERSON_NAME]" at bounding box center [333, 181] width 110 height 15
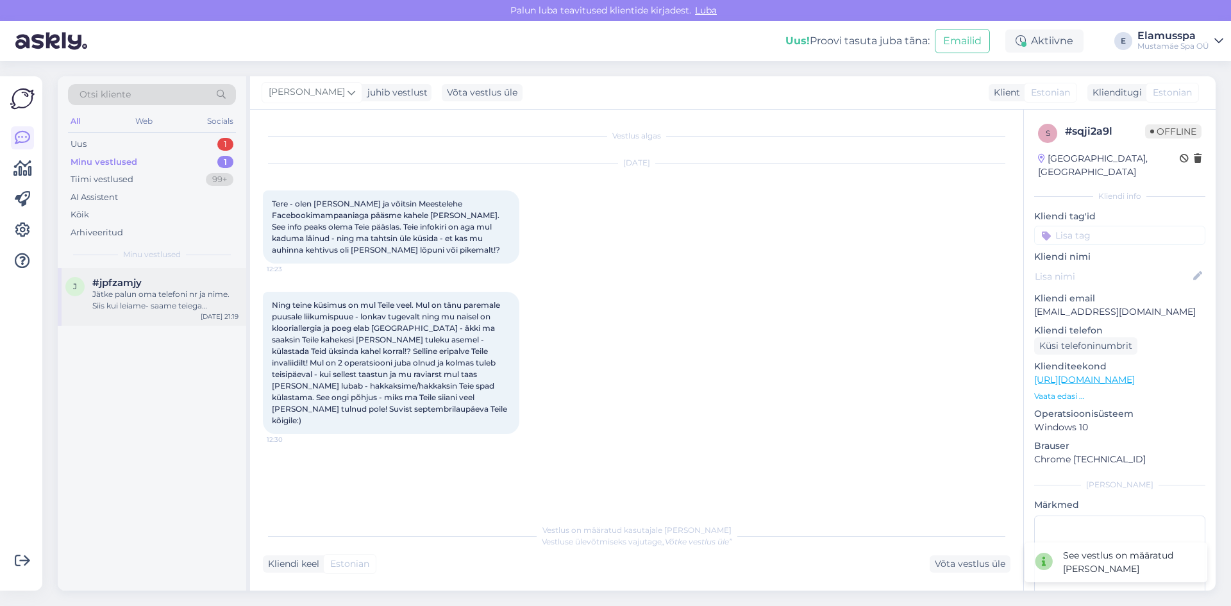
click at [180, 303] on div "Jätke palun oma telefoni nr ja nime. Siis kui leiame- saame teiega ühendust [PE…" at bounding box center [165, 300] width 146 height 23
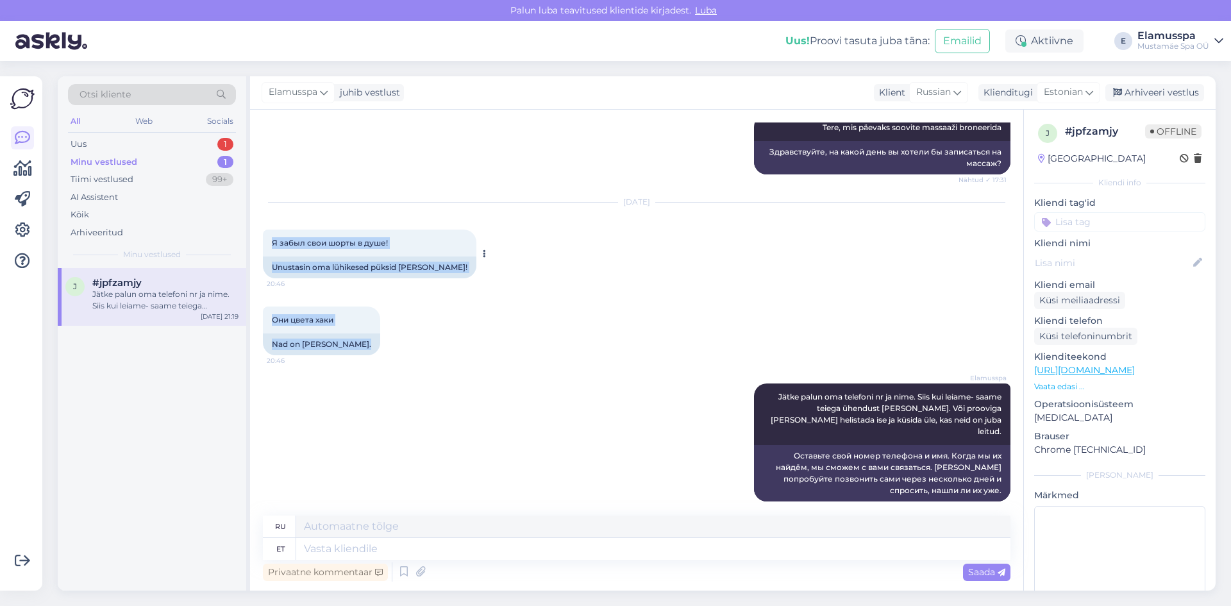
drag, startPoint x: 364, startPoint y: 338, endPoint x: 269, endPoint y: 231, distance: 143.1
click at [269, 231] on div "Vestlus algas [DATE] У вас есть время на массаж на 19 ,00 17:01 Kas sul on kell…" at bounding box center [642, 314] width 759 height 382
click at [196, 140] on div "Uus 1" at bounding box center [152, 144] width 168 height 18
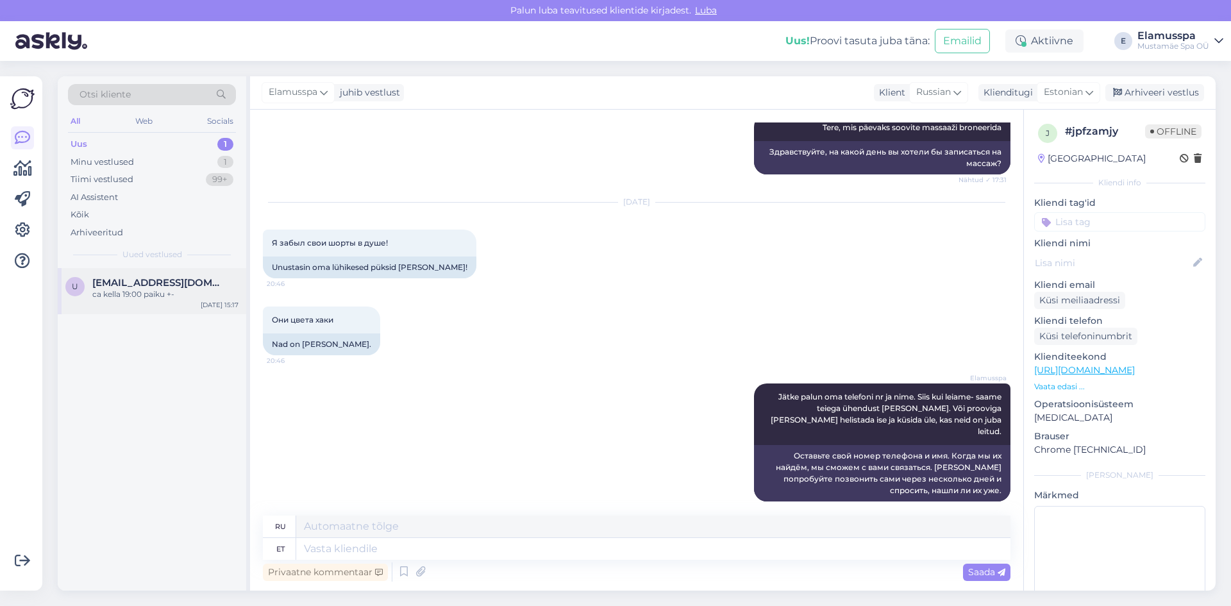
click at [160, 297] on div "ca kella 19:00 paiku +-" at bounding box center [165, 295] width 146 height 12
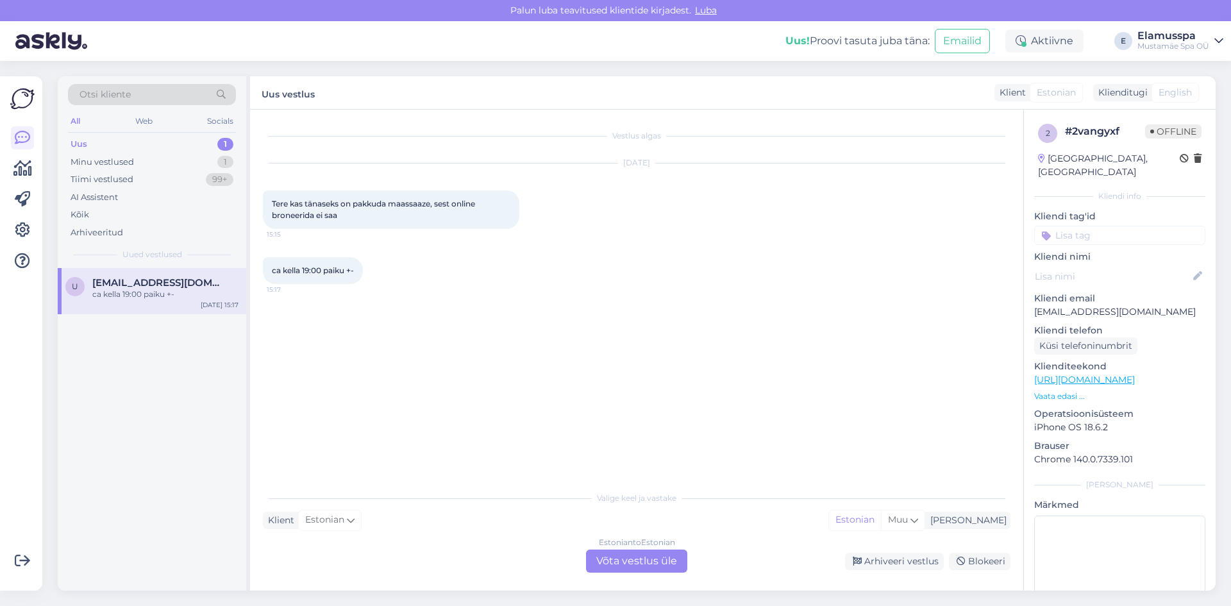
click at [630, 550] on div "Estonian to Estonian Võta vestlus üle" at bounding box center [636, 561] width 101 height 23
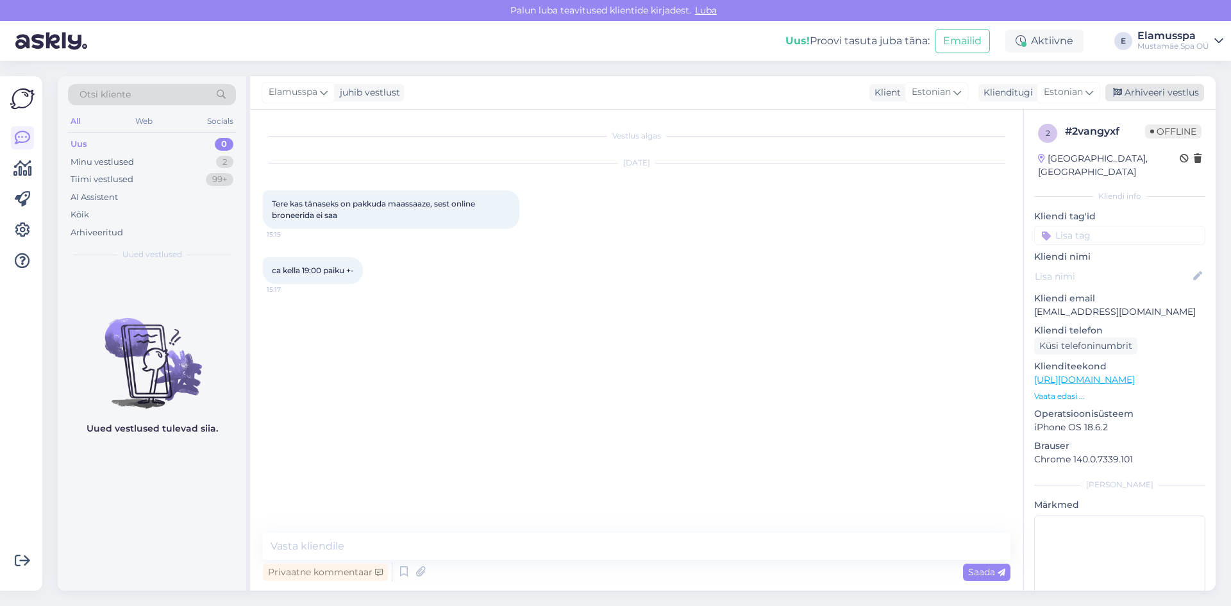
click at [1188, 100] on div "Arhiveeri vestlus" at bounding box center [1155, 92] width 99 height 17
